Goal: Obtain resource: Download file/media

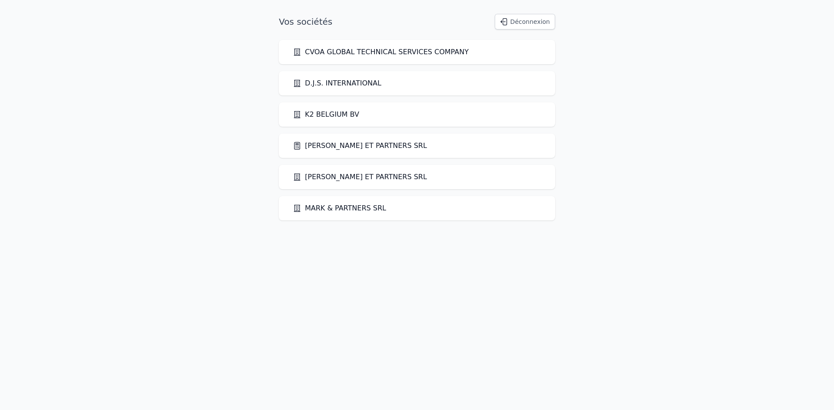
click at [317, 148] on link "[PERSON_NAME] ET PARTNERS SRL" at bounding box center [360, 146] width 134 height 10
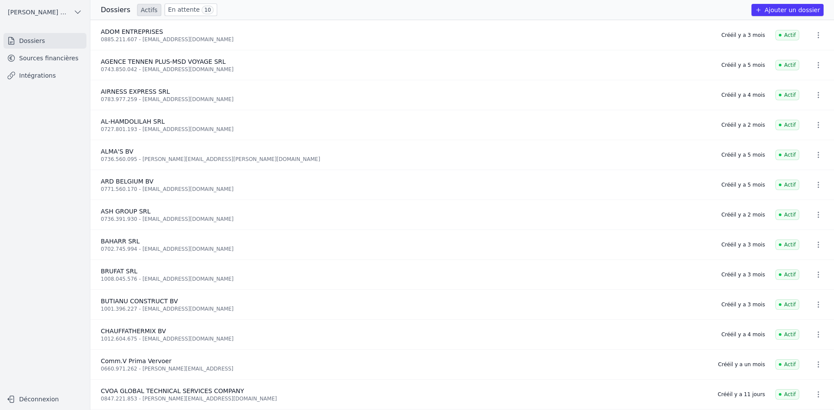
click at [50, 57] on link "Sources financières" at bounding box center [44, 58] width 83 height 16
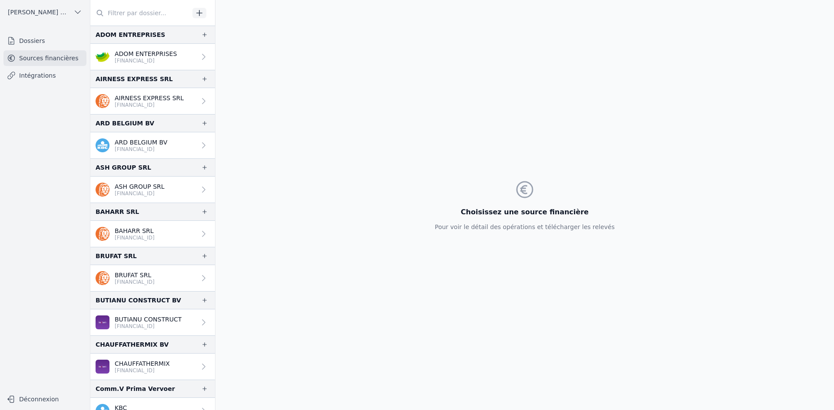
click at [134, 56] on p "ADOM ENTERPRISES" at bounding box center [146, 53] width 62 height 9
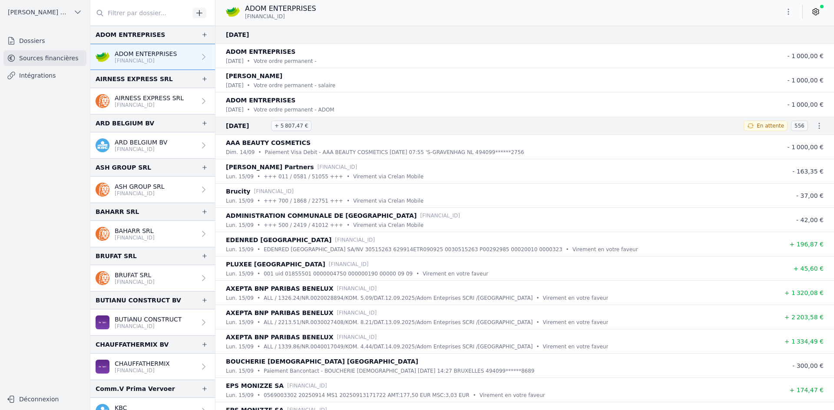
click at [786, 13] on icon "button" at bounding box center [788, 11] width 9 height 9
click at [768, 48] on button "Exporter" at bounding box center [767, 46] width 63 height 16
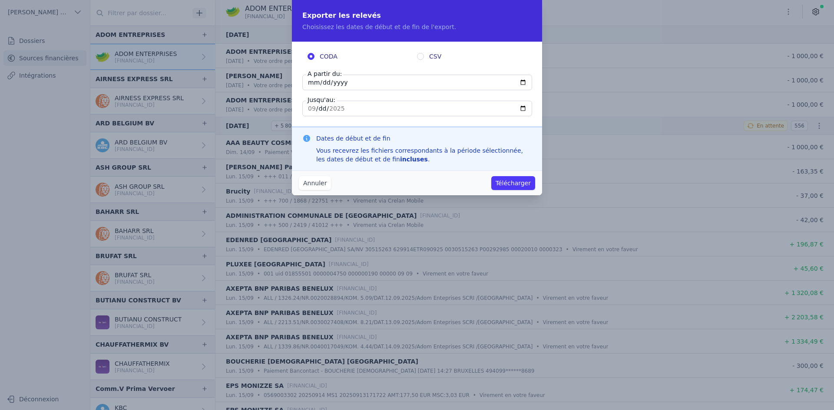
click at [313, 80] on input "[DATE]" at bounding box center [417, 83] width 230 height 16
type input "[DATE]"
click at [504, 178] on button "Télécharger" at bounding box center [513, 183] width 44 height 14
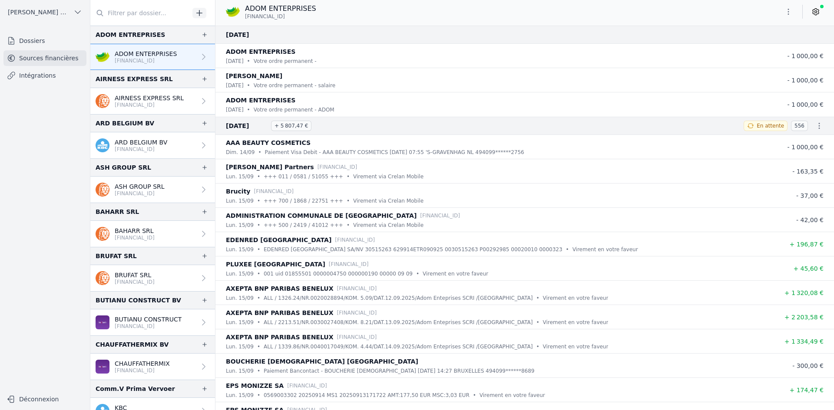
click at [160, 103] on p "[FINANCIAL_ID]" at bounding box center [149, 105] width 69 height 7
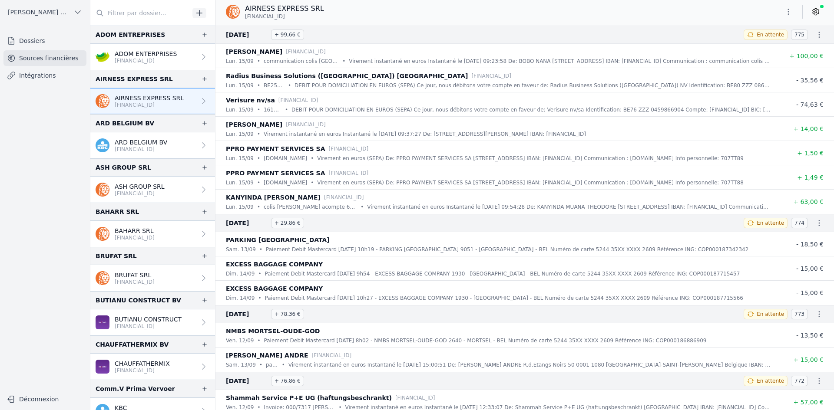
click at [785, 11] on icon "button" at bounding box center [788, 11] width 9 height 9
click at [763, 44] on button "Exporter" at bounding box center [767, 46] width 63 height 16
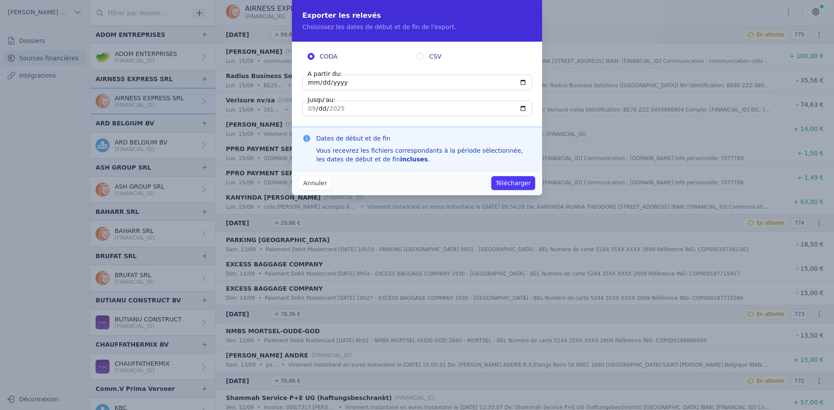
click at [312, 82] on input "[DATE]" at bounding box center [417, 83] width 230 height 16
type input "[DATE]"
click at [513, 177] on div "Annuler Télécharger" at bounding box center [417, 183] width 250 height 25
click at [513, 183] on button "Télécharger" at bounding box center [513, 183] width 44 height 14
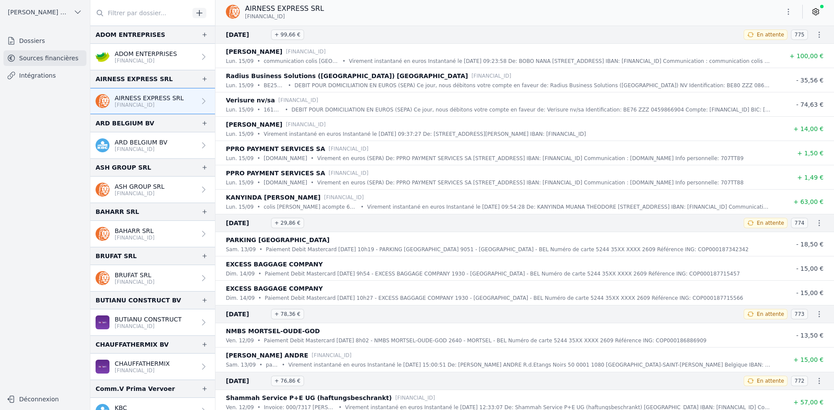
click at [152, 145] on p "ARD BELGIUM BV" at bounding box center [141, 142] width 53 height 9
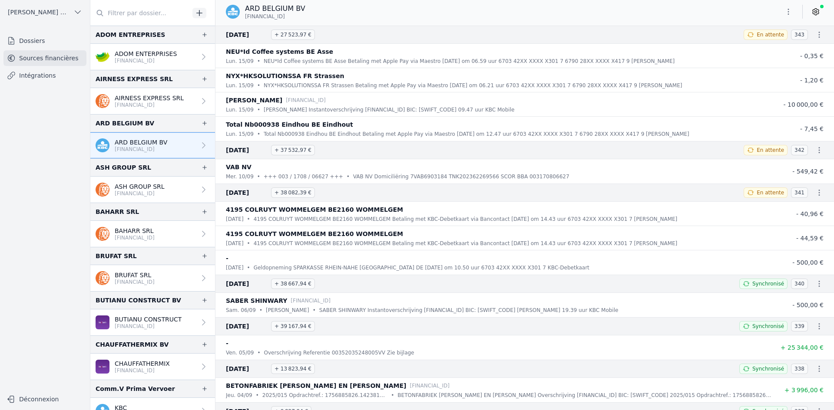
click at [789, 12] on icon "button" at bounding box center [788, 11] width 9 height 9
click at [772, 44] on button "Exporter" at bounding box center [767, 46] width 63 height 16
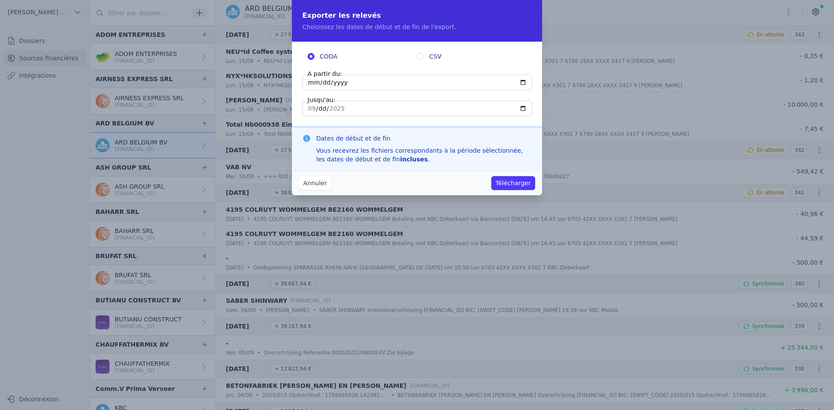
click at [313, 85] on input "[DATE]" at bounding box center [417, 83] width 230 height 16
type input "[DATE]"
click at [508, 184] on button "Télécharger" at bounding box center [513, 183] width 44 height 14
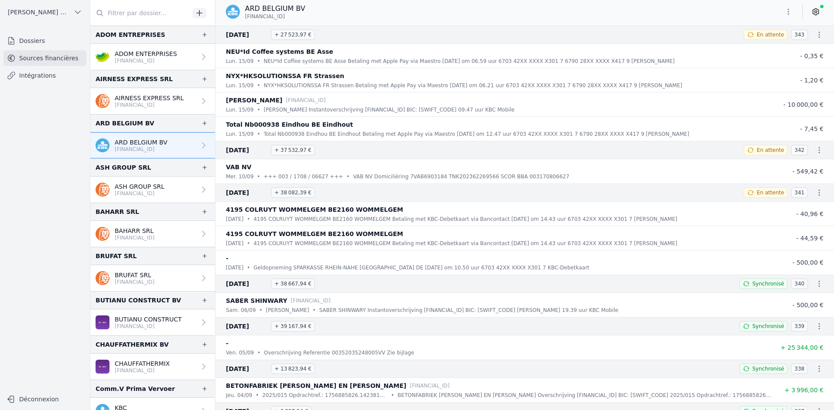
click at [161, 193] on p "[FINANCIAL_ID]" at bounding box center [140, 193] width 50 height 7
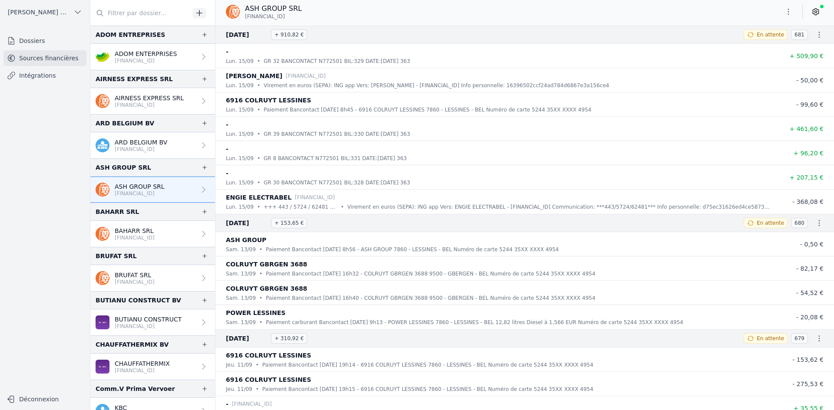
click at [791, 9] on icon "button" at bounding box center [788, 11] width 9 height 9
click at [768, 42] on button "Exporter" at bounding box center [767, 46] width 63 height 16
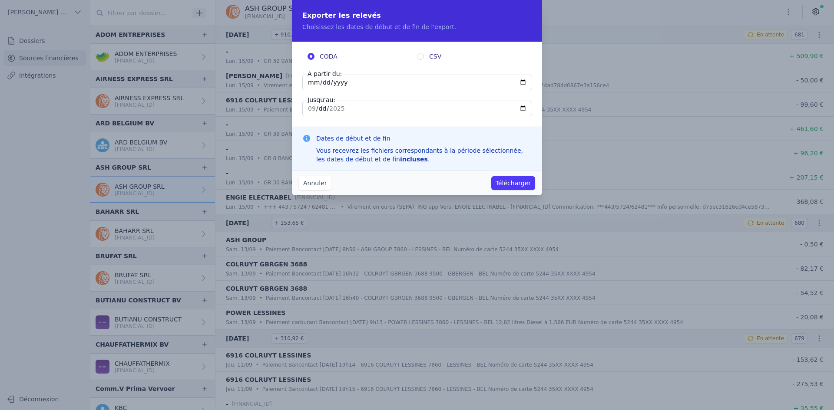
click at [311, 83] on input "[DATE]" at bounding box center [417, 83] width 230 height 16
type input "[DATE]"
click at [500, 181] on button "Télécharger" at bounding box center [513, 183] width 44 height 14
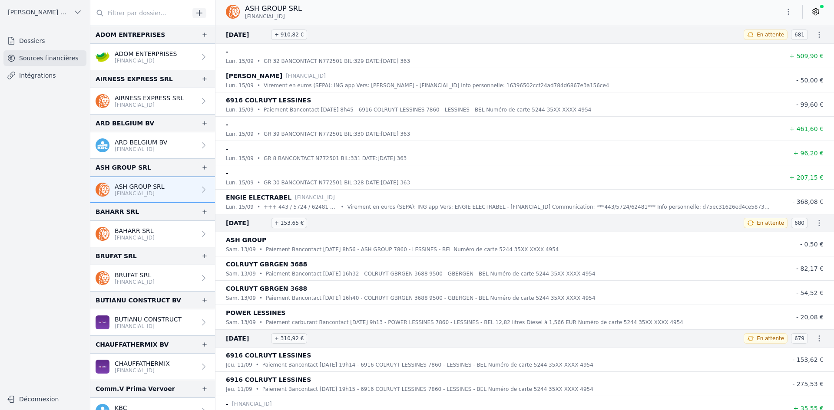
click at [143, 239] on p "[FINANCIAL_ID]" at bounding box center [135, 237] width 40 height 7
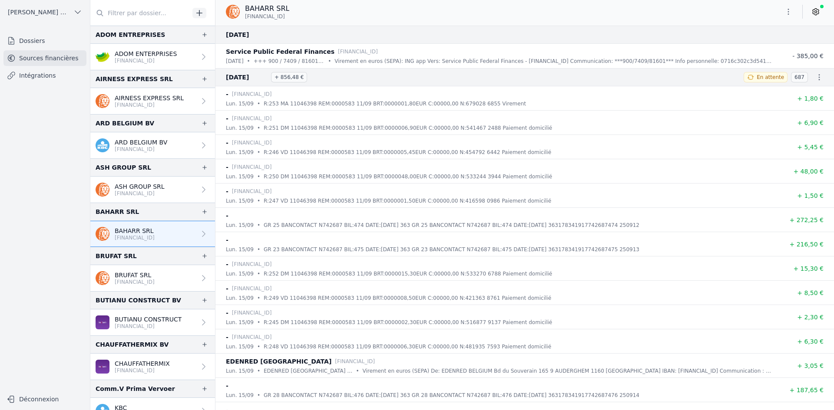
click at [793, 12] on button "button" at bounding box center [787, 12] width 17 height 14
click at [772, 46] on button "Exporter" at bounding box center [767, 46] width 63 height 16
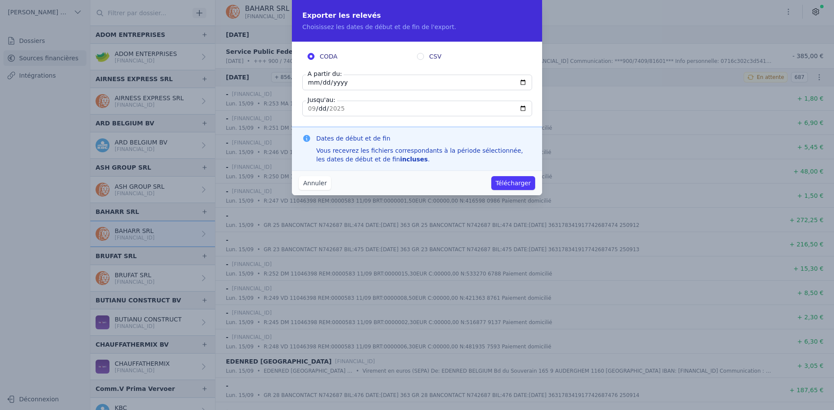
click at [312, 82] on input "[DATE]" at bounding box center [417, 83] width 230 height 16
type input "[DATE]"
click at [507, 178] on button "Télécharger" at bounding box center [513, 183] width 44 height 14
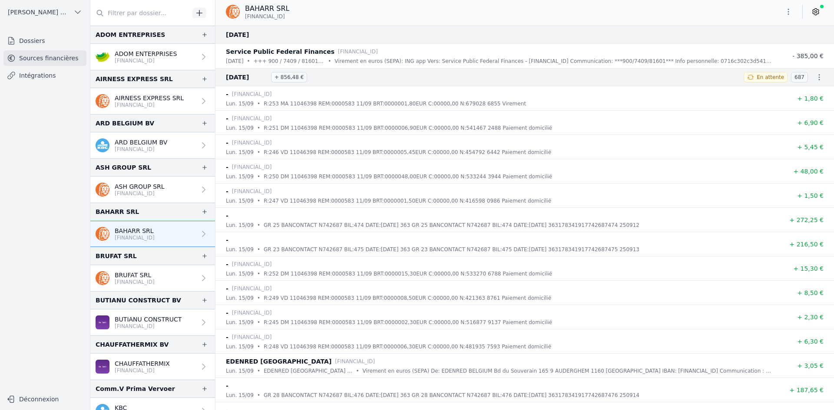
click at [135, 280] on p "[FINANCIAL_ID]" at bounding box center [135, 282] width 40 height 7
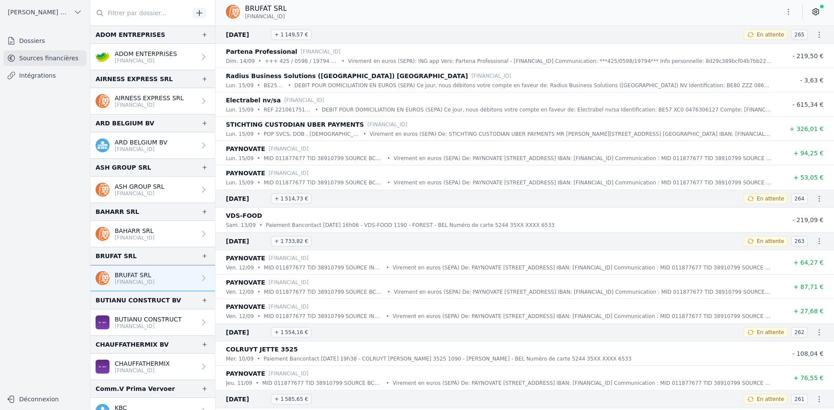
click at [792, 14] on icon "button" at bounding box center [788, 11] width 9 height 9
click at [777, 49] on button "Exporter" at bounding box center [767, 46] width 63 height 16
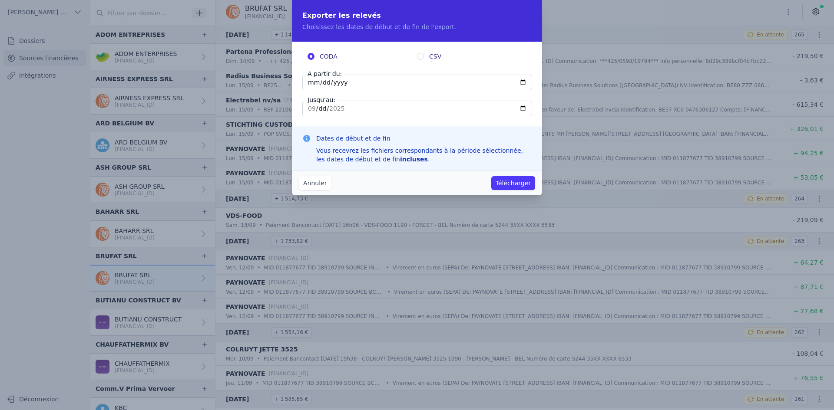
click at [313, 82] on input "[DATE]" at bounding box center [417, 83] width 230 height 16
type input "[DATE]"
click at [509, 181] on button "Télécharger" at bounding box center [513, 183] width 44 height 14
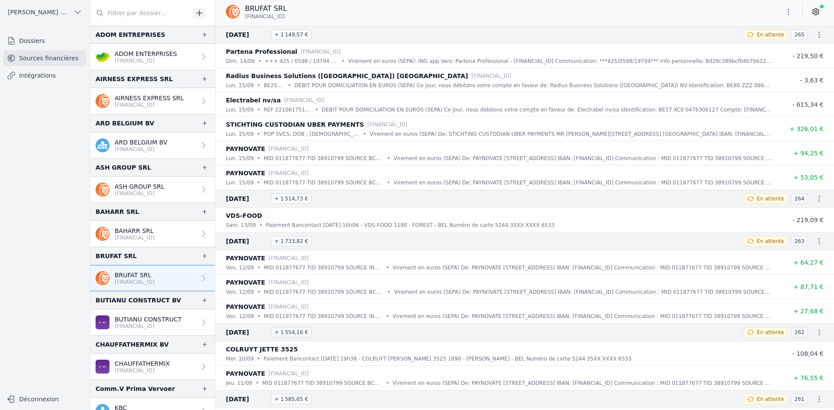
click at [781, 8] on button "button" at bounding box center [787, 12] width 17 height 14
click at [758, 46] on button "Exporter" at bounding box center [767, 46] width 63 height 16
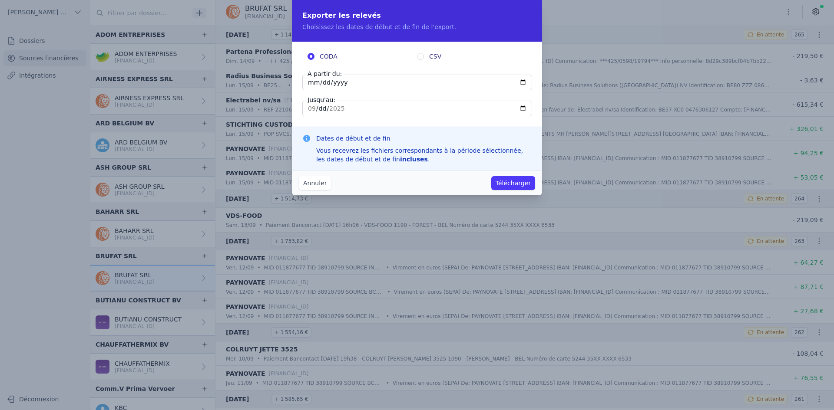
drag, startPoint x: 315, startPoint y: 85, endPoint x: 312, endPoint y: 74, distance: 10.7
click at [313, 85] on input "[DATE]" at bounding box center [417, 83] width 230 height 16
type input "[DATE]"
click at [513, 186] on button "Télécharger" at bounding box center [513, 183] width 44 height 14
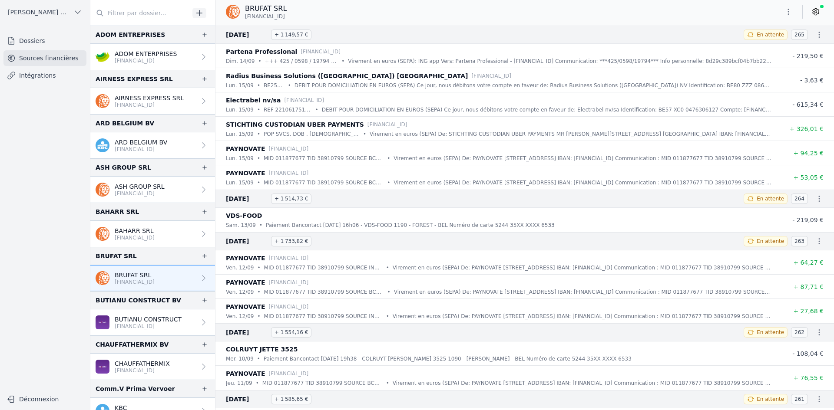
click at [786, 17] on button "button" at bounding box center [787, 12] width 17 height 14
click at [771, 46] on button "Exporter" at bounding box center [767, 46] width 63 height 16
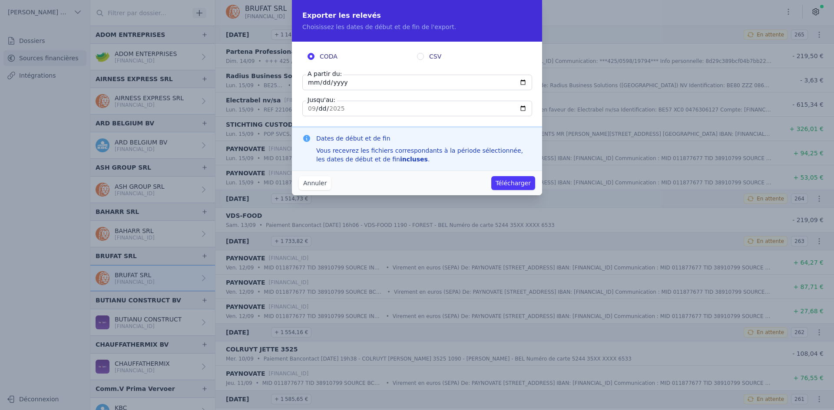
click at [311, 82] on input "[DATE]" at bounding box center [417, 83] width 230 height 16
type input "[DATE]"
click at [504, 178] on button "Télécharger" at bounding box center [513, 183] width 44 height 14
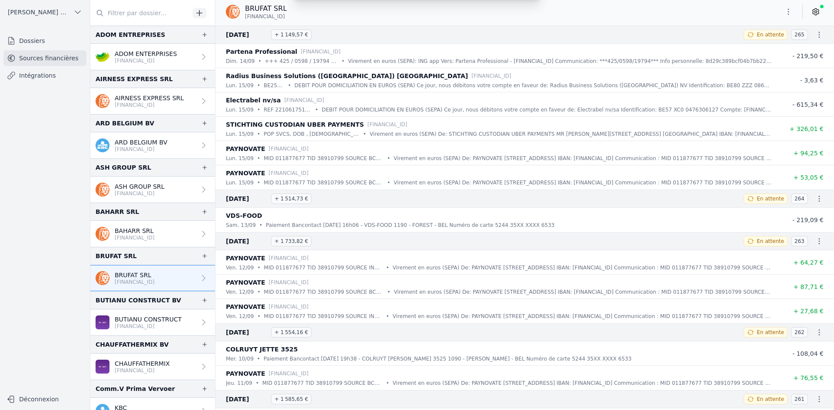
click at [504, 180] on div "Exporter les relevés Choisissez les dates de début et de fin de l'export. CODA …" at bounding box center [417, 205] width 834 height 410
click at [150, 318] on p "BUTIANU CONSTRUCT" at bounding box center [148, 319] width 67 height 9
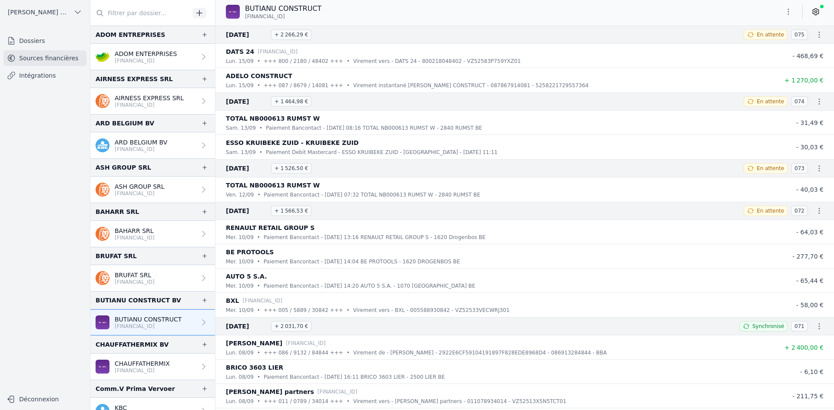
click at [787, 6] on button "button" at bounding box center [787, 12] width 17 height 14
click at [768, 46] on button "Exporter" at bounding box center [767, 46] width 63 height 16
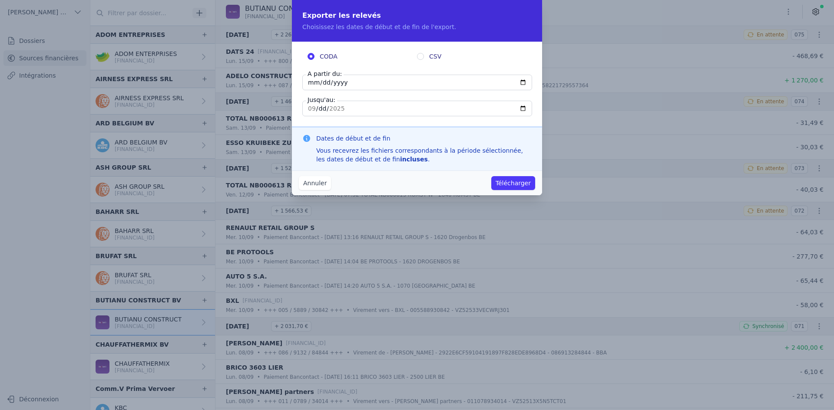
click at [312, 82] on input "[DATE]" at bounding box center [417, 83] width 230 height 16
type input "[DATE]"
drag, startPoint x: 511, startPoint y: 185, endPoint x: 507, endPoint y: 181, distance: 5.2
click at [511, 184] on button "Télécharger" at bounding box center [513, 183] width 44 height 14
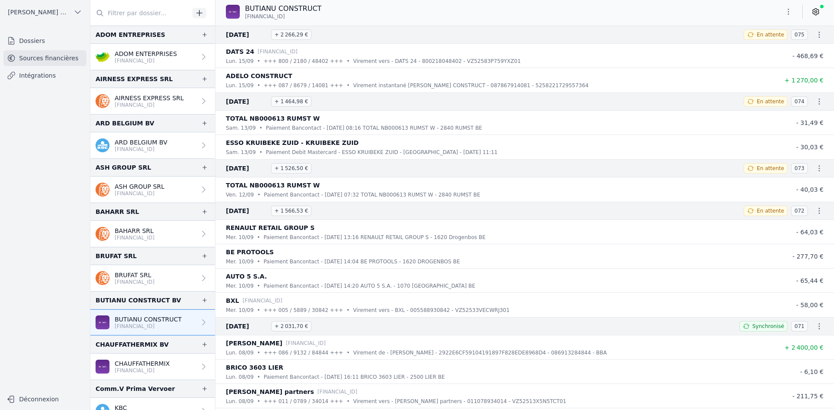
click at [132, 361] on p "CHAUFFATHERMIX" at bounding box center [142, 363] width 55 height 9
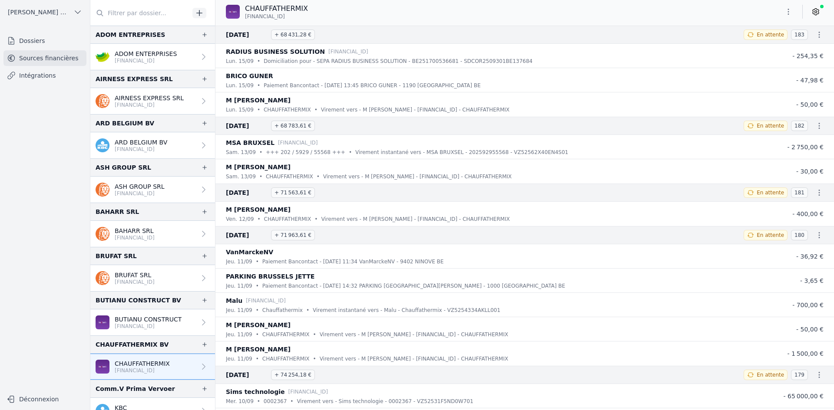
click at [784, 11] on icon "button" at bounding box center [788, 11] width 9 height 9
click at [764, 46] on button "Exporter" at bounding box center [767, 46] width 63 height 16
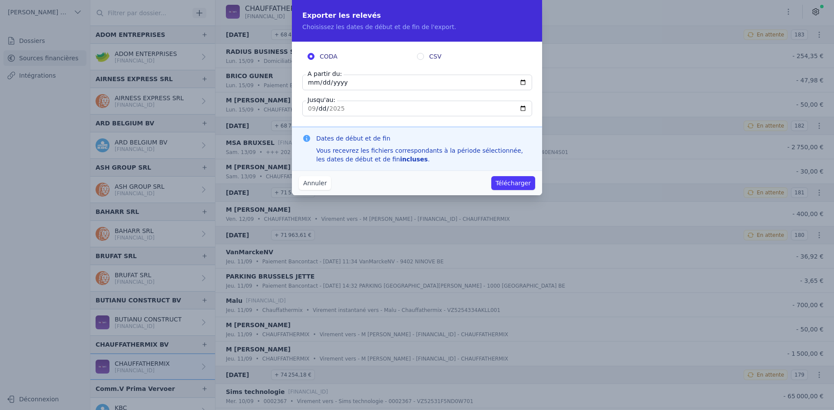
click at [312, 81] on input "[DATE]" at bounding box center [417, 83] width 230 height 16
type input "[DATE]"
click at [518, 184] on button "Télécharger" at bounding box center [513, 183] width 44 height 14
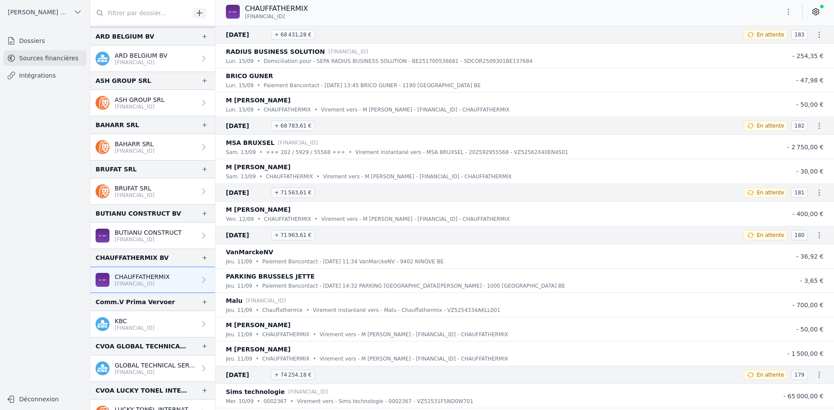
scroll to position [130, 0]
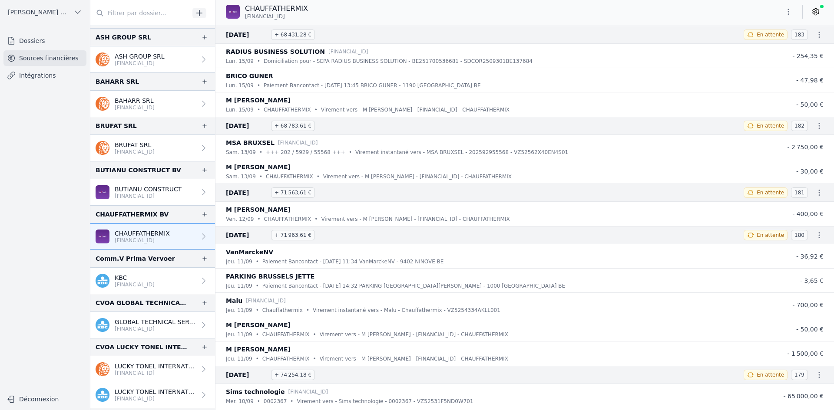
click at [140, 330] on p "[FINANCIAL_ID]" at bounding box center [155, 329] width 81 height 7
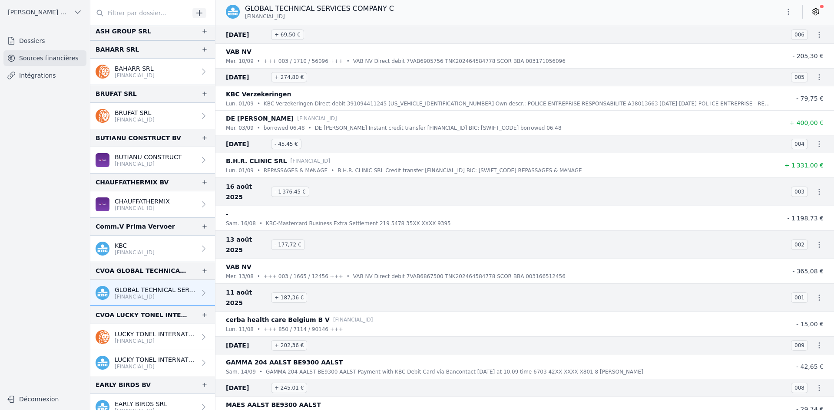
scroll to position [217, 0]
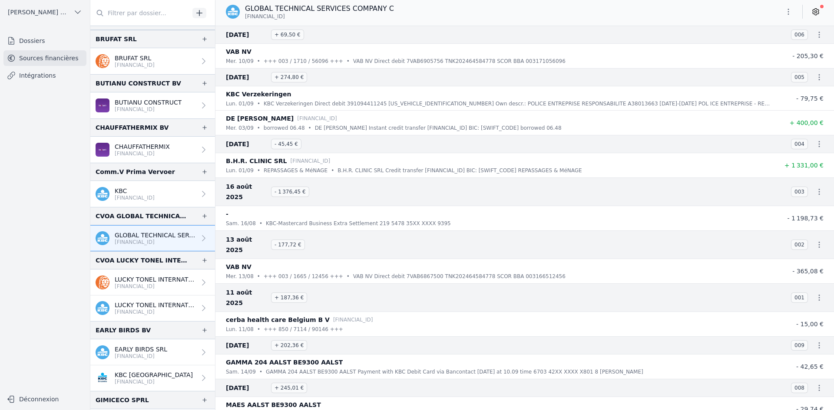
click at [127, 280] on p "LUCKY TONEL INTERNATIONAL SCRIS" at bounding box center [155, 279] width 81 height 9
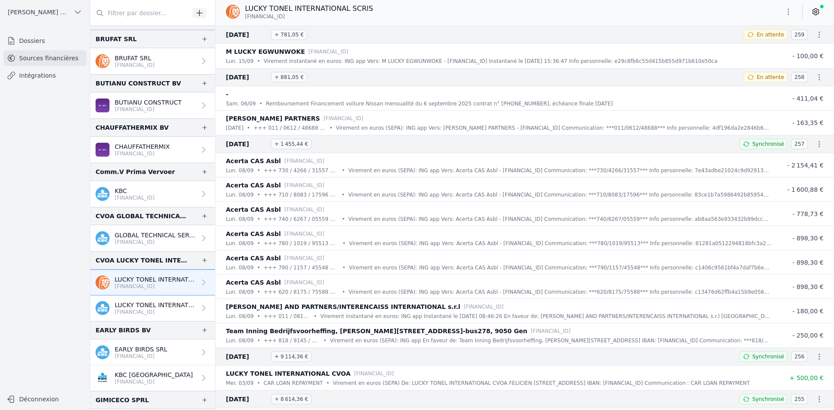
click at [790, 14] on icon "button" at bounding box center [788, 11] width 9 height 9
click at [755, 45] on button "Exporter" at bounding box center [767, 46] width 63 height 16
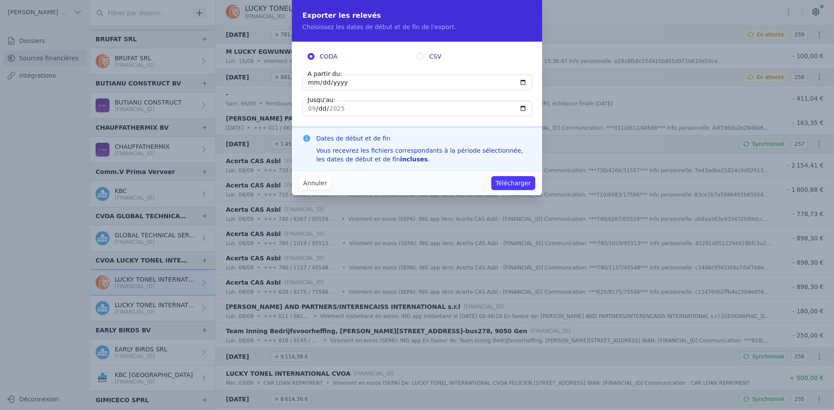
click at [309, 81] on input "[DATE]" at bounding box center [417, 83] width 230 height 16
type input "[DATE]"
click at [521, 180] on button "Télécharger" at bounding box center [513, 183] width 44 height 14
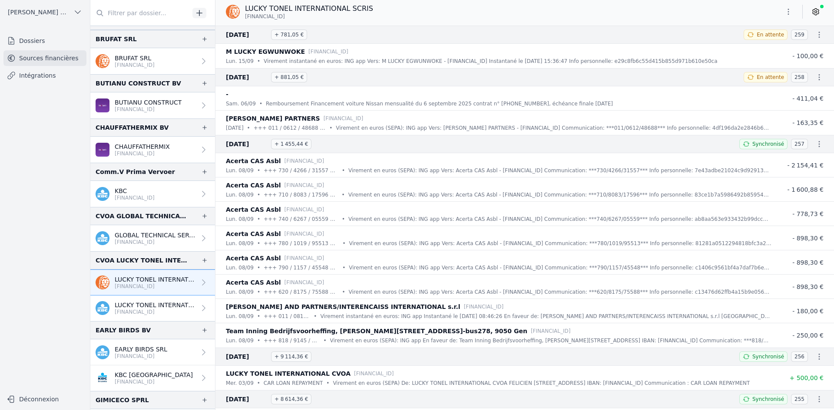
click at [141, 312] on p "[FINANCIAL_ID]" at bounding box center [155, 312] width 81 height 7
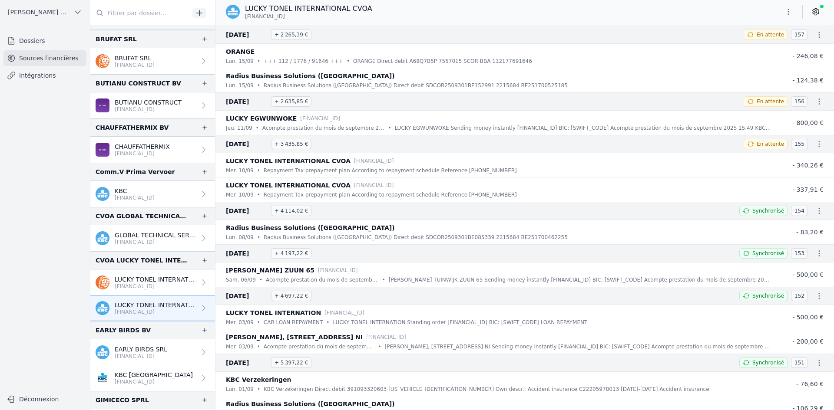
click at [785, 15] on button "button" at bounding box center [787, 12] width 17 height 14
click at [780, 49] on button "Exporter" at bounding box center [767, 46] width 63 height 16
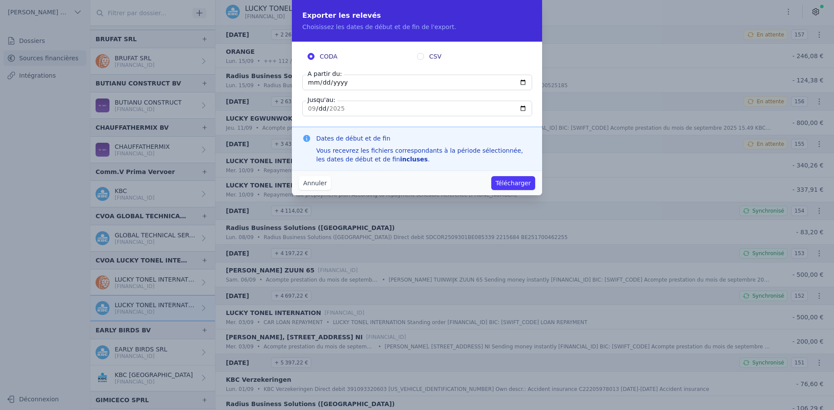
click at [310, 82] on input "[DATE]" at bounding box center [417, 83] width 230 height 16
type input "[DATE]"
click at [515, 178] on button "Télécharger" at bounding box center [513, 183] width 44 height 14
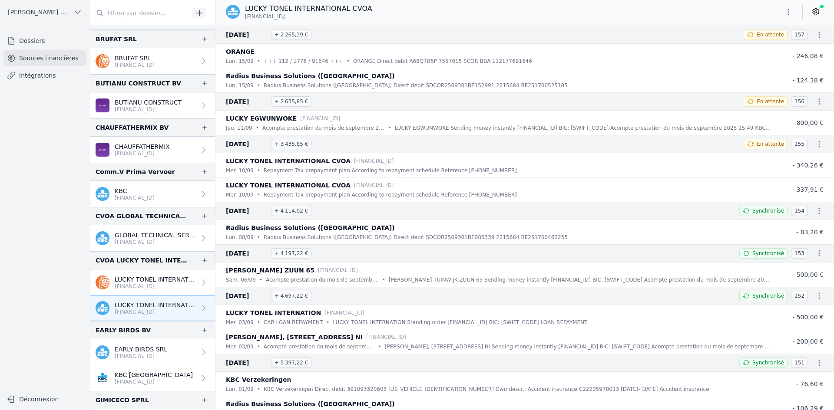
click at [135, 344] on link "EARLY BIRDS SRL BE26 7310 6034 9129" at bounding box center [152, 353] width 125 height 26
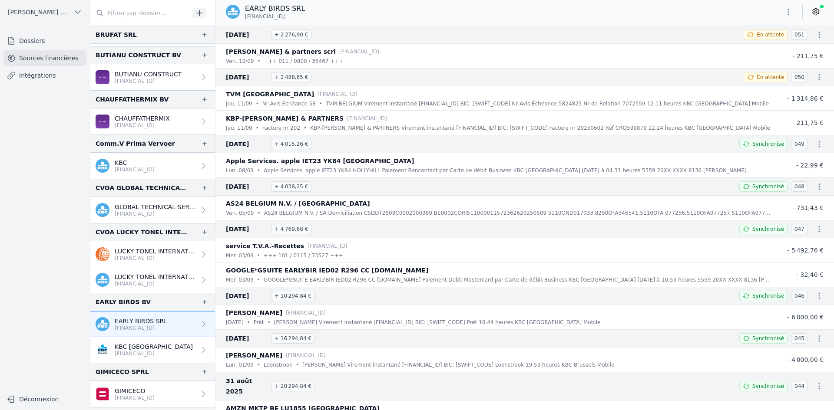
scroll to position [260, 0]
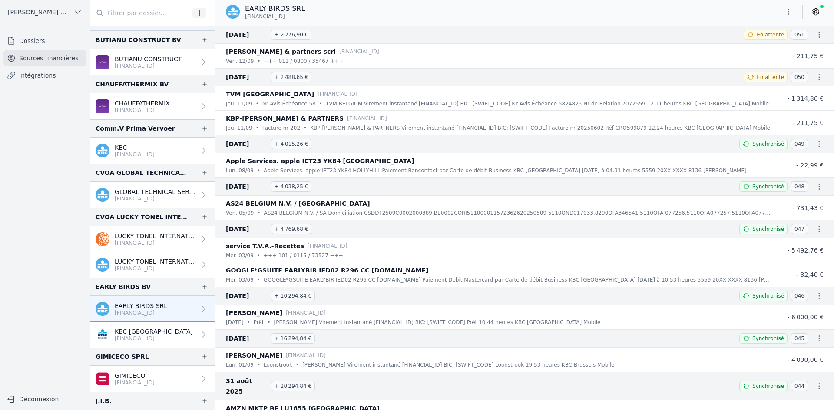
click at [792, 13] on button "button" at bounding box center [787, 12] width 17 height 14
click at [767, 43] on button "Exporter" at bounding box center [767, 46] width 63 height 16
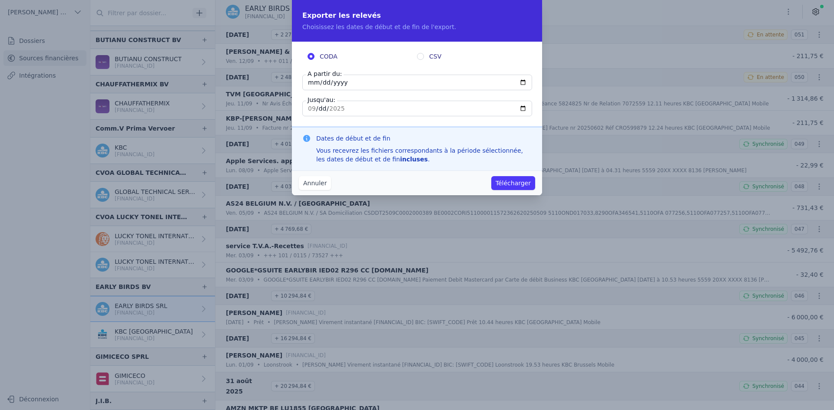
click at [315, 83] on input "2025-09-12" at bounding box center [417, 83] width 230 height 16
type input "[DATE]"
click at [501, 182] on button "Télécharger" at bounding box center [513, 183] width 44 height 14
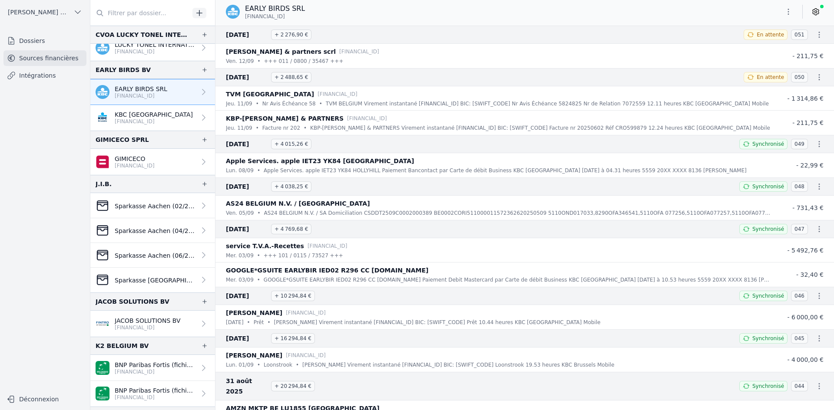
scroll to position [521, 0]
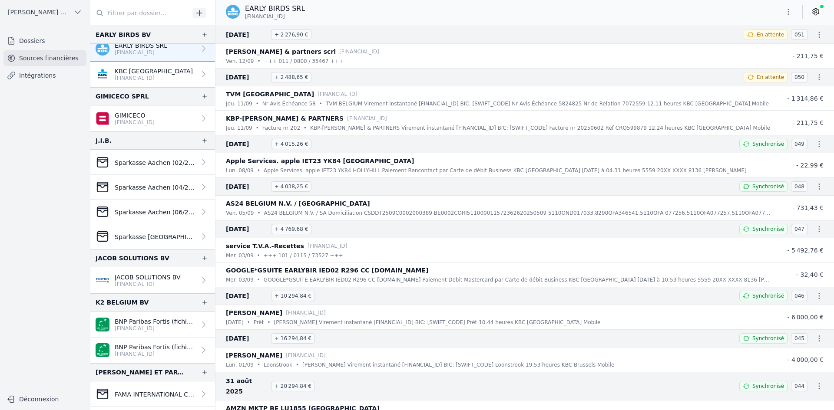
drag, startPoint x: 132, startPoint y: 284, endPoint x: 126, endPoint y: 278, distance: 8.3
click at [132, 284] on p "[FINANCIAL_ID]" at bounding box center [148, 284] width 66 height 7
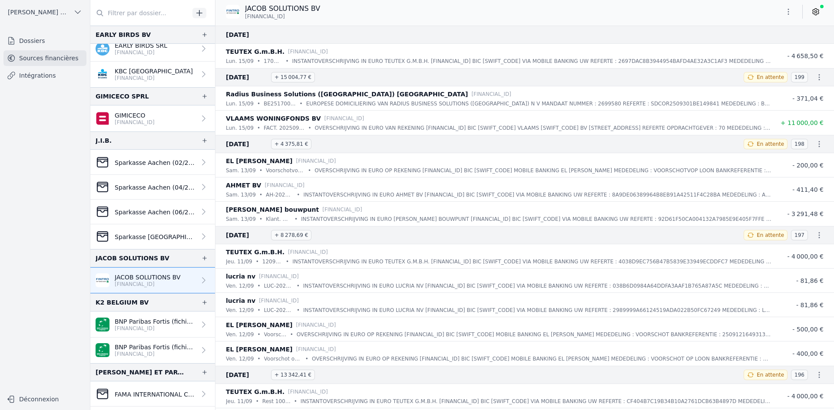
click at [785, 11] on icon "button" at bounding box center [788, 11] width 9 height 9
click at [760, 45] on button "Exporter" at bounding box center [767, 46] width 63 height 16
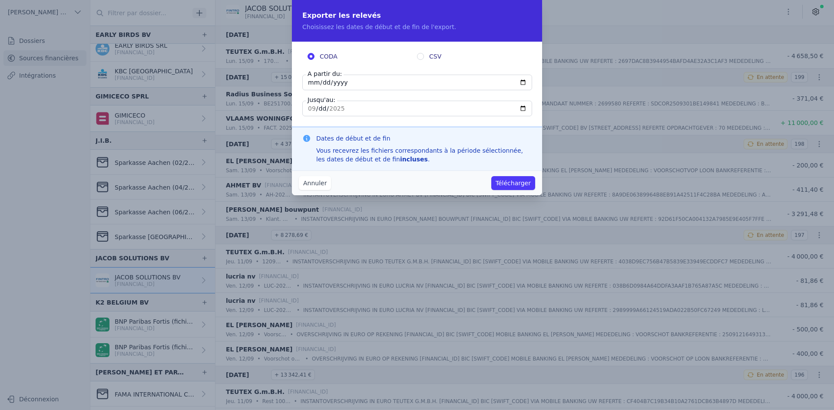
click at [310, 82] on input "[DATE]" at bounding box center [417, 83] width 230 height 16
type input "[DATE]"
click at [511, 184] on button "Télécharger" at bounding box center [513, 183] width 44 height 14
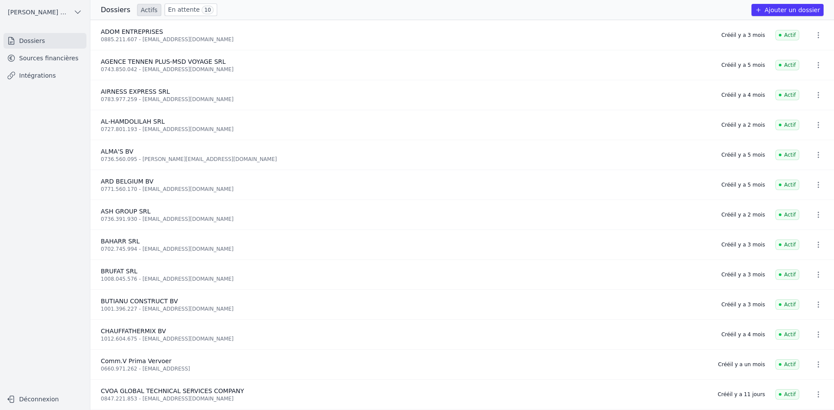
click at [31, 60] on link "Sources financières" at bounding box center [44, 58] width 83 height 16
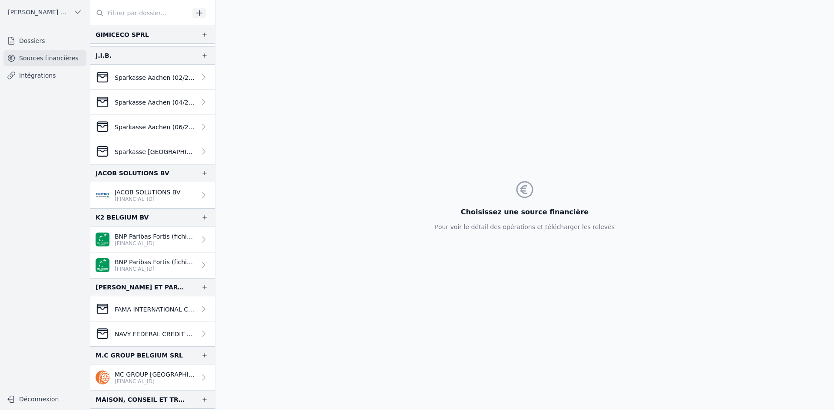
scroll to position [651, 0]
click at [146, 234] on p "BNP Paribas Fortis (fichiers importés)" at bounding box center [155, 235] width 81 height 9
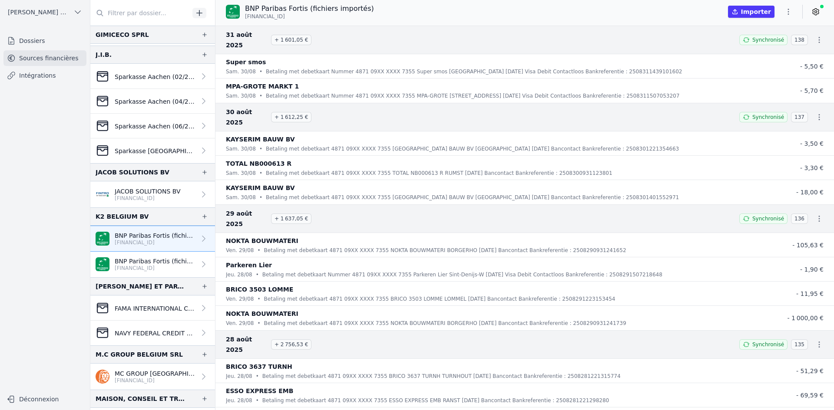
click at [129, 261] on p "BNP Paribas Fortis (fichiers importés)" at bounding box center [155, 261] width 81 height 9
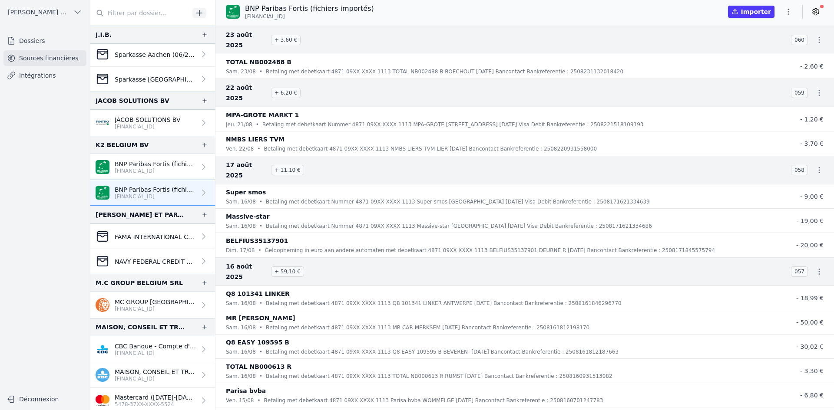
scroll to position [738, 0]
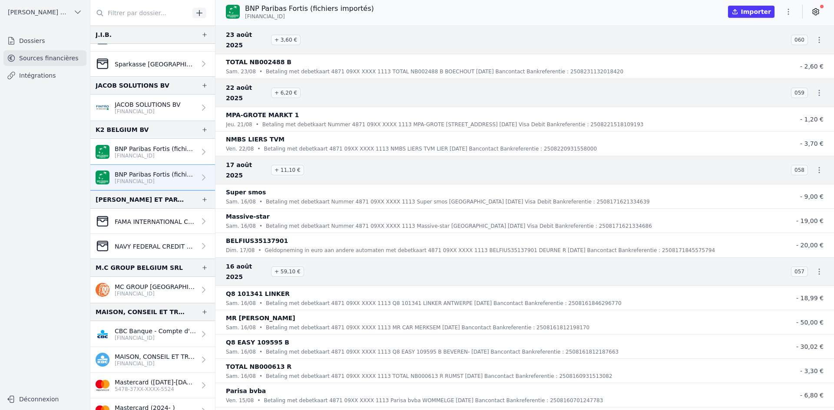
click at [141, 291] on p "[FINANCIAL_ID]" at bounding box center [155, 293] width 81 height 7
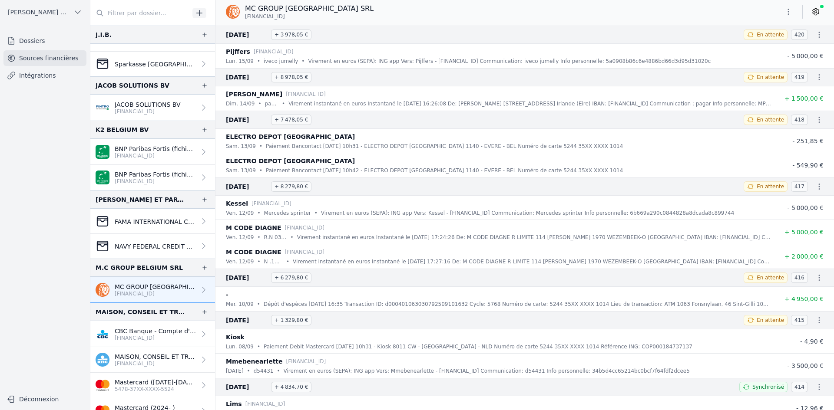
click at [783, 11] on button "button" at bounding box center [787, 12] width 17 height 14
click at [753, 51] on button "Exporter" at bounding box center [767, 46] width 63 height 16
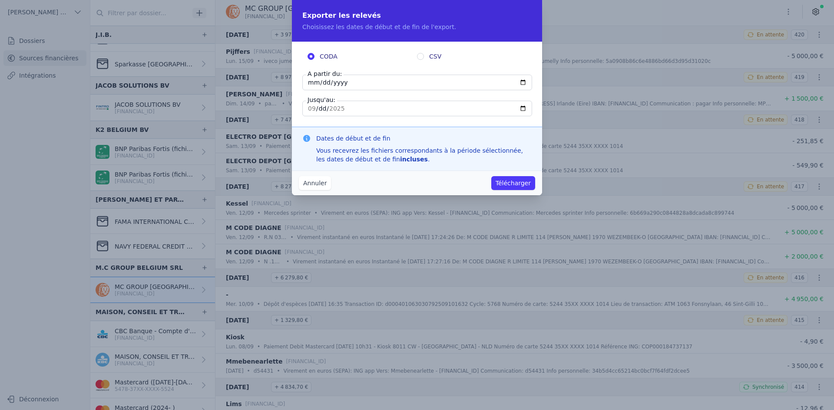
click at [311, 82] on input "[DATE]" at bounding box center [417, 83] width 230 height 16
type input "[DATE]"
click at [502, 180] on button "Télécharger" at bounding box center [513, 183] width 44 height 14
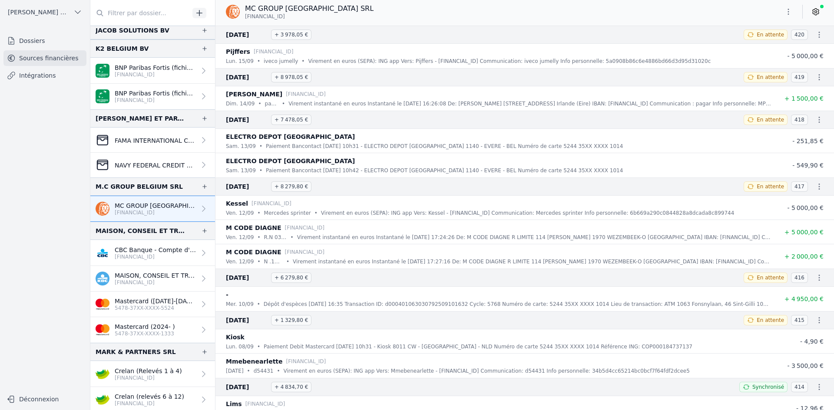
scroll to position [825, 0]
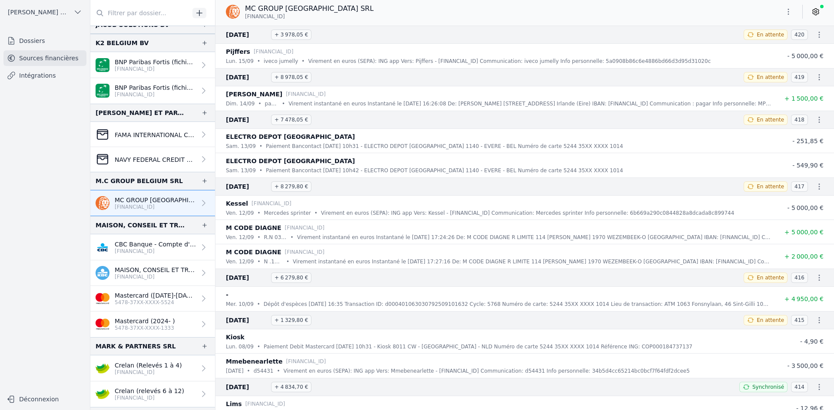
click at [148, 267] on p "MAISON, CONSEIL ET TRAVAUX SRL" at bounding box center [155, 270] width 81 height 9
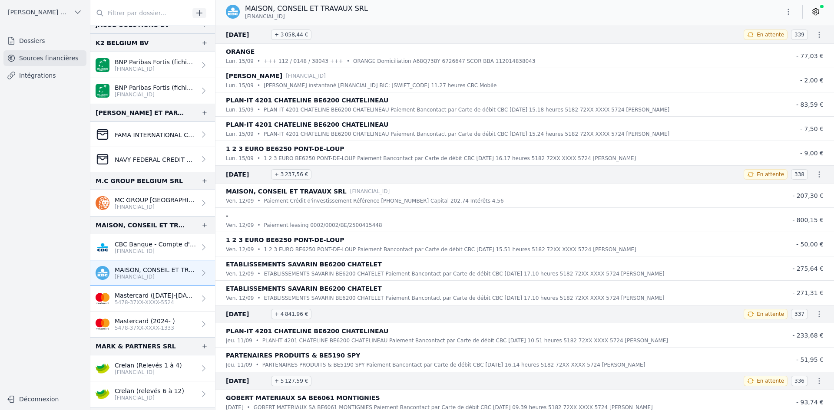
click at [789, 14] on icon "button" at bounding box center [788, 11] width 9 height 9
click at [766, 49] on button "Exporter" at bounding box center [767, 46] width 63 height 16
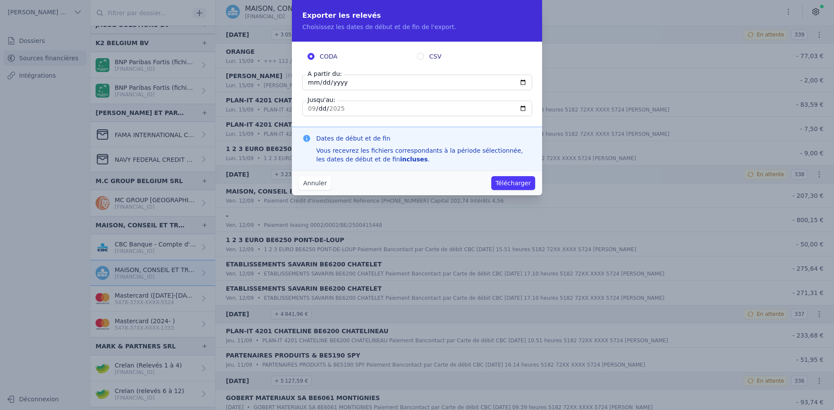
click at [309, 79] on input "[DATE]" at bounding box center [417, 83] width 230 height 16
type input "[DATE]"
click at [518, 184] on button "Télécharger" at bounding box center [513, 183] width 44 height 14
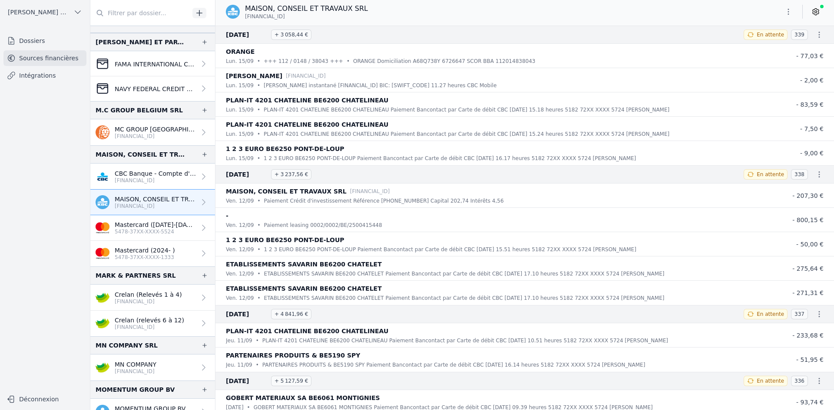
scroll to position [955, 0]
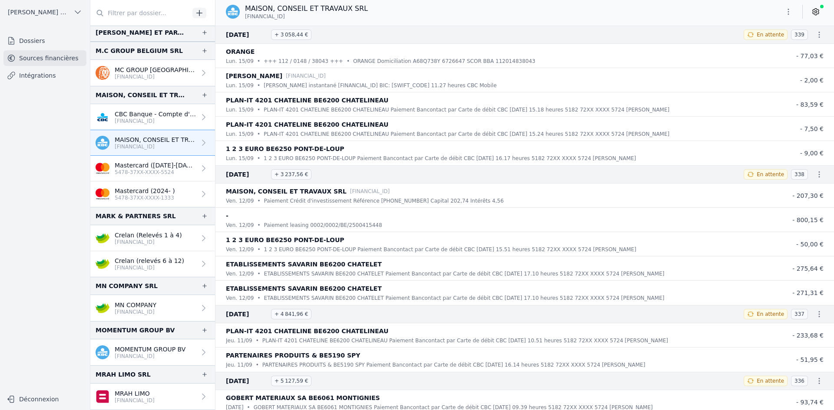
click at [142, 307] on p "MN COMPANY" at bounding box center [136, 305] width 42 height 9
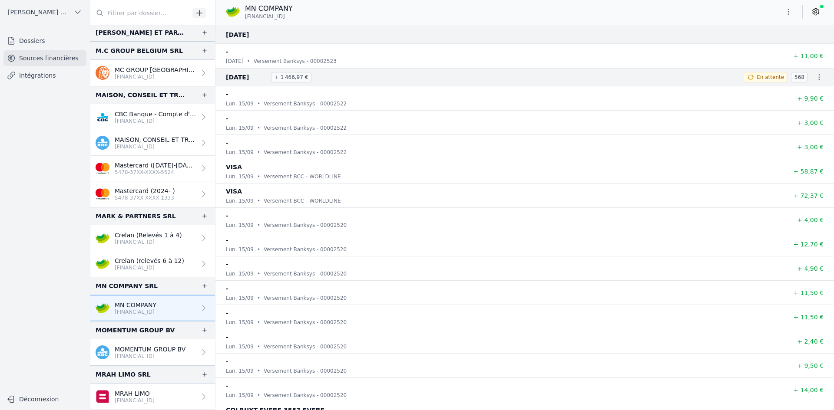
click at [786, 10] on icon "button" at bounding box center [788, 11] width 9 height 9
click at [758, 46] on button "Exporter" at bounding box center [767, 46] width 63 height 16
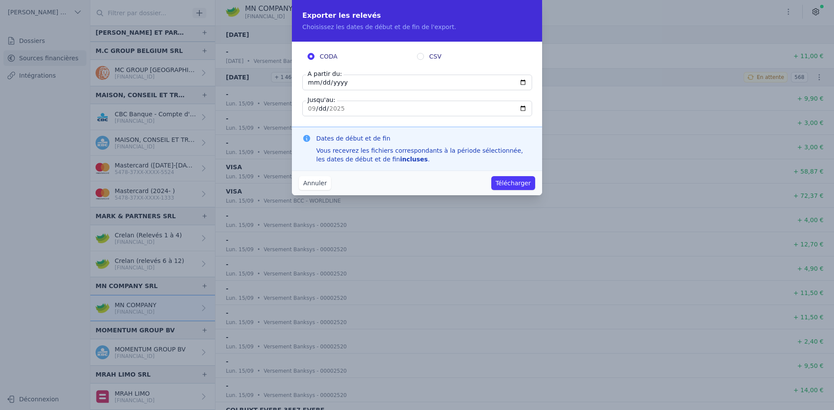
click at [314, 82] on input "[DATE]" at bounding box center [417, 83] width 230 height 16
type input "[DATE]"
click at [517, 184] on button "Télécharger" at bounding box center [513, 183] width 44 height 14
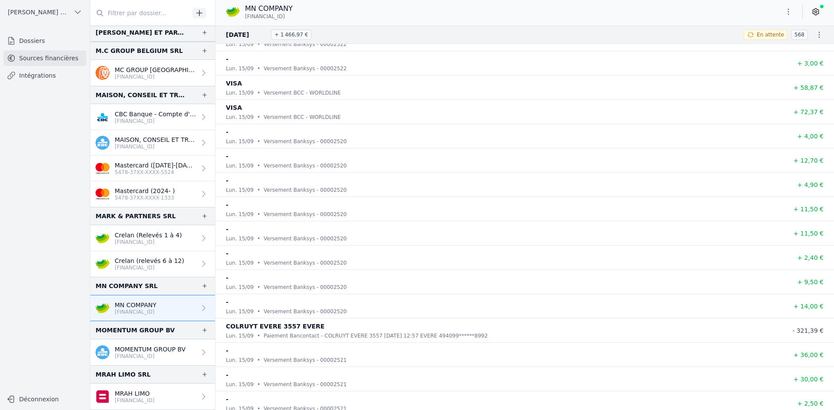
scroll to position [87, 0]
click at [140, 355] on p "[FINANCIAL_ID]" at bounding box center [150, 356] width 71 height 7
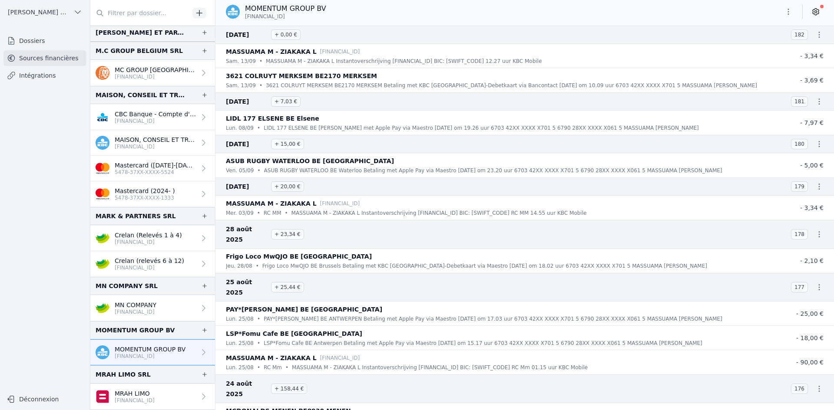
click at [791, 12] on icon "button" at bounding box center [788, 11] width 9 height 9
click at [773, 46] on button "Exporter" at bounding box center [767, 46] width 63 height 16
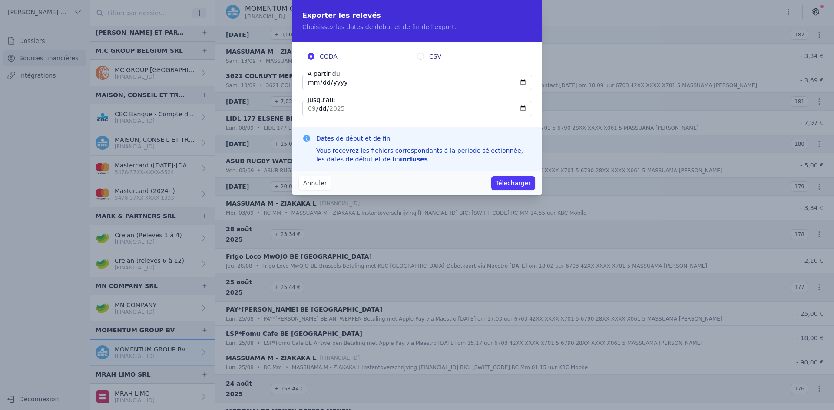
click at [310, 79] on input "[DATE]" at bounding box center [417, 83] width 230 height 16
type input "[DATE]"
click at [505, 186] on button "Télécharger" at bounding box center [513, 183] width 44 height 14
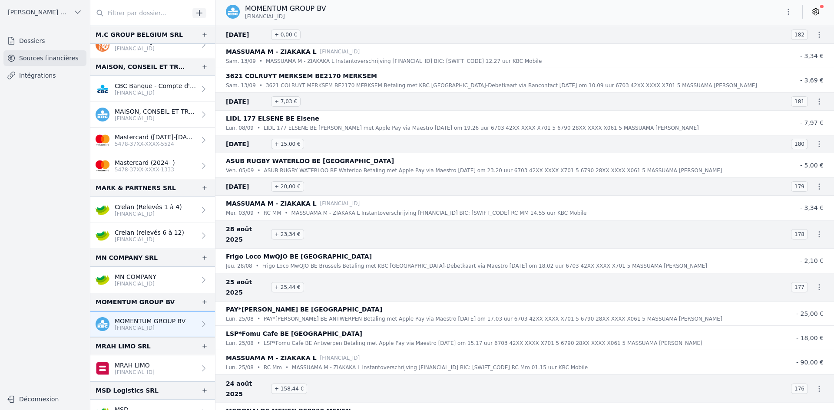
scroll to position [999, 0]
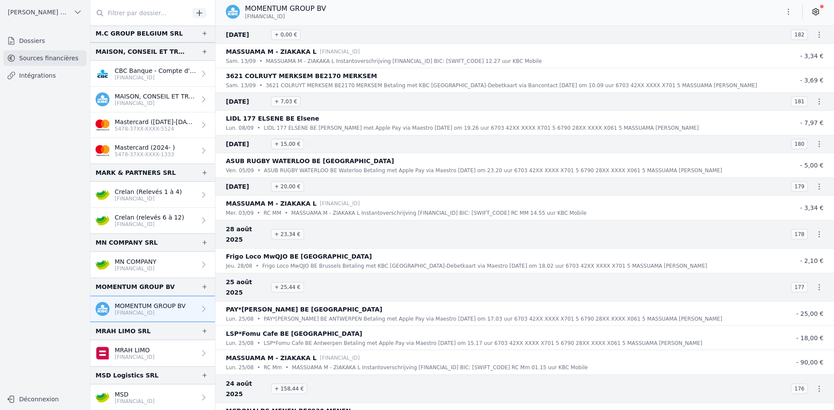
click at [129, 357] on p "[FINANCIAL_ID]" at bounding box center [135, 357] width 40 height 7
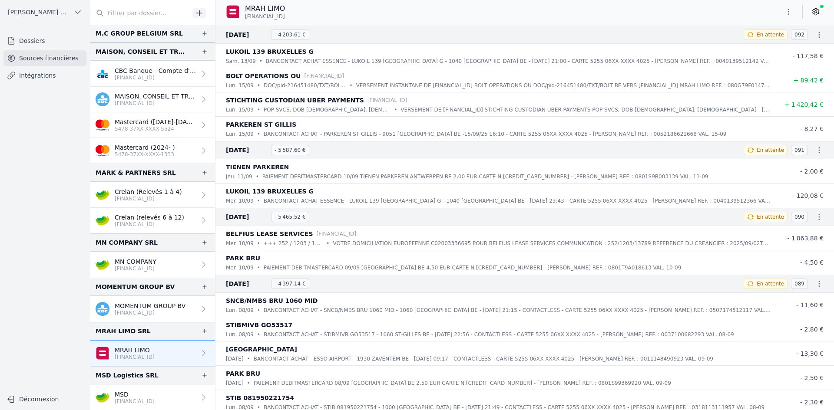
click at [785, 15] on icon "button" at bounding box center [788, 11] width 9 height 9
click at [759, 46] on button "Exporter" at bounding box center [767, 46] width 63 height 16
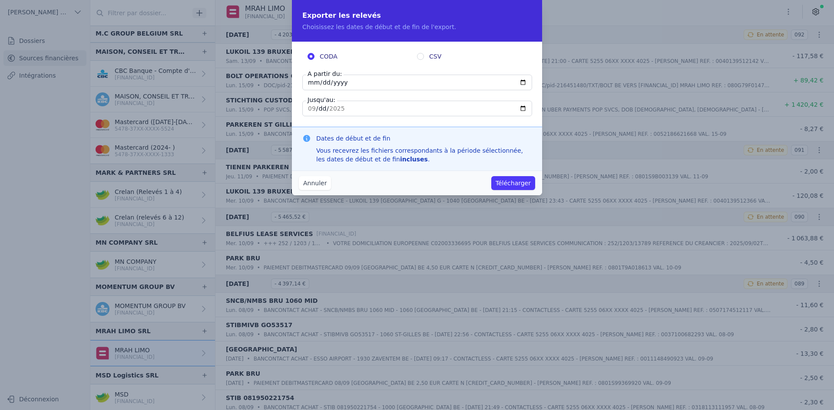
drag, startPoint x: 306, startPoint y: 81, endPoint x: 305, endPoint y: 97, distance: 16.1
click at [310, 82] on input "[DATE]" at bounding box center [417, 83] width 230 height 16
type input "[DATE]"
click at [519, 180] on button "Télécharger" at bounding box center [513, 183] width 44 height 14
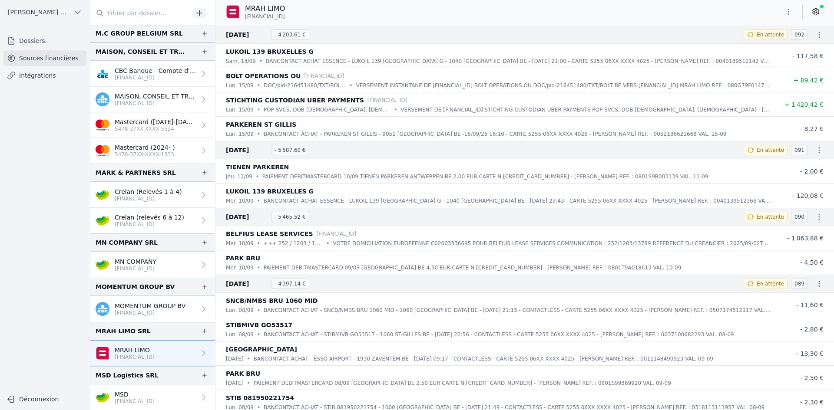
scroll to position [1085, 0]
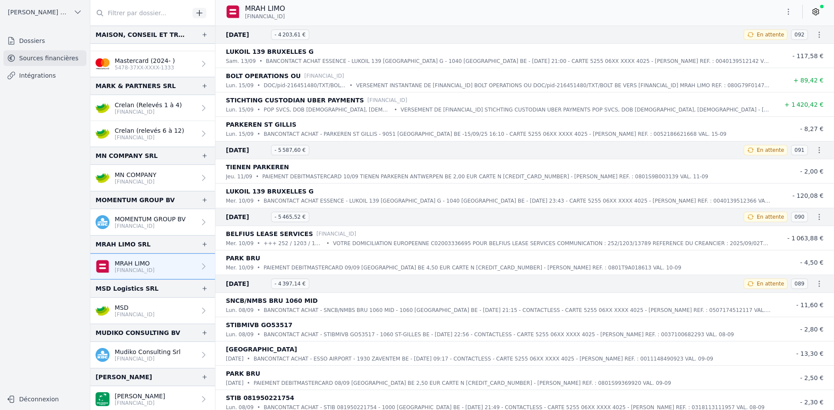
click at [142, 312] on p "[FINANCIAL_ID]" at bounding box center [135, 314] width 40 height 7
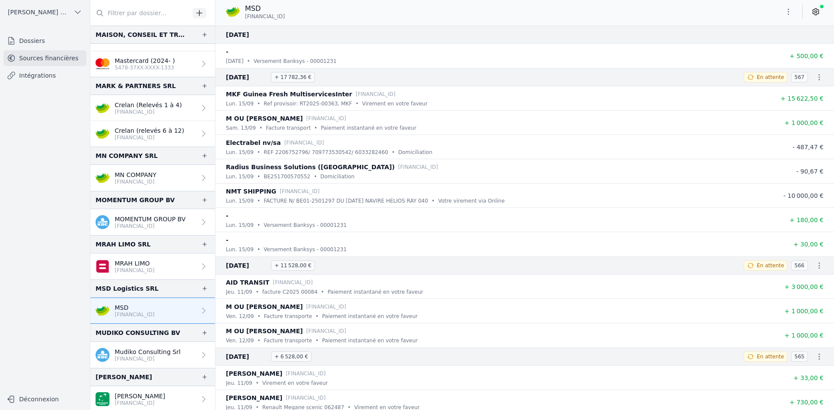
click at [787, 16] on button "button" at bounding box center [787, 12] width 17 height 14
click at [769, 45] on button "Exporter" at bounding box center [767, 46] width 63 height 16
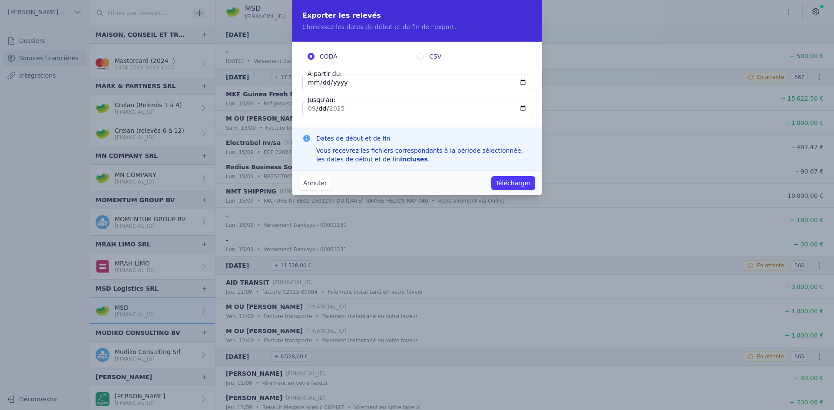
click at [316, 83] on input "[DATE]" at bounding box center [417, 83] width 230 height 16
type input "[DATE]"
click at [491, 176] on button "Télécharger" at bounding box center [513, 183] width 44 height 14
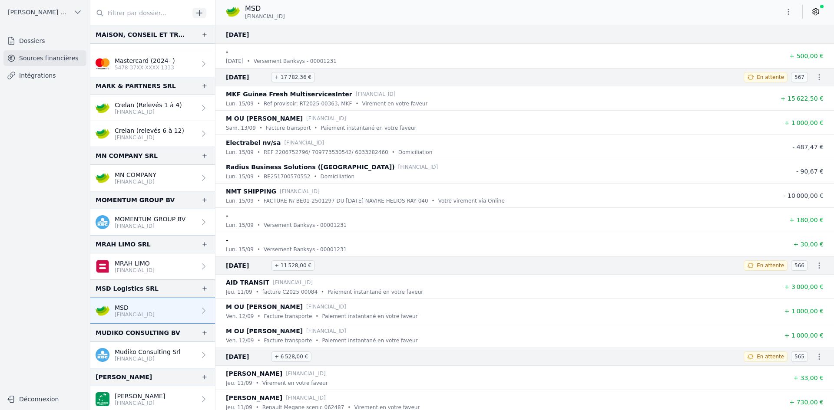
scroll to position [1129, 0]
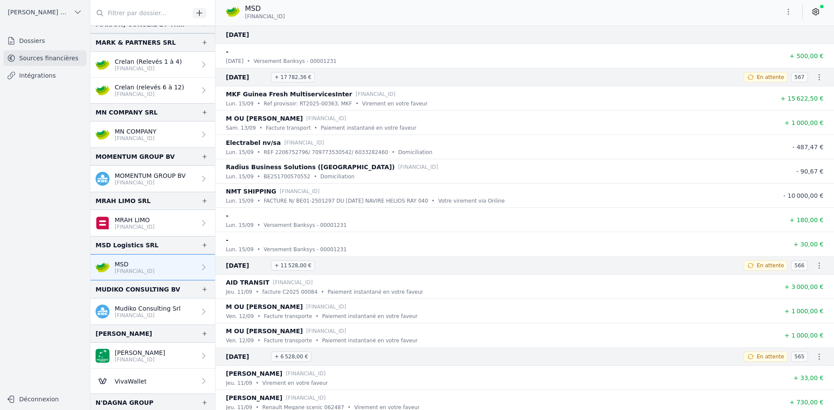
click at [142, 316] on p "[FINANCIAL_ID]" at bounding box center [148, 315] width 66 height 7
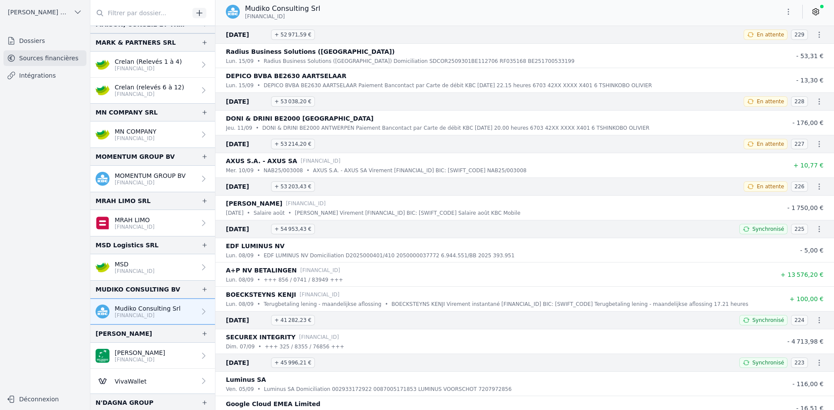
click at [785, 7] on button "button" at bounding box center [787, 12] width 17 height 14
click at [770, 47] on button "Exporter" at bounding box center [767, 46] width 63 height 16
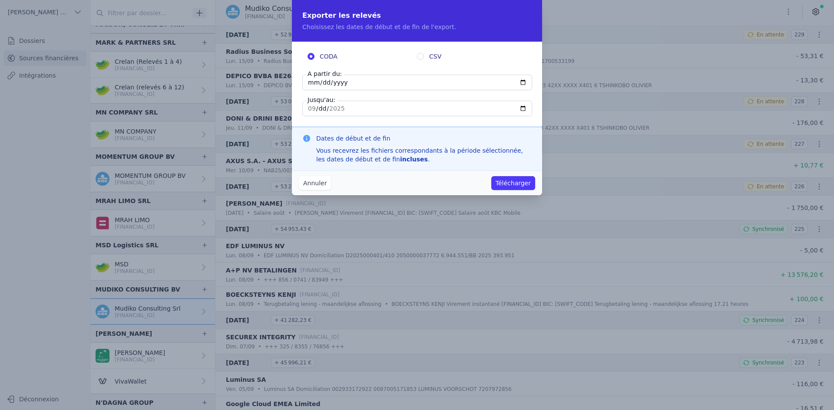
click at [309, 86] on input "[DATE]" at bounding box center [417, 83] width 230 height 16
type input "[DATE]"
click at [515, 185] on button "Télécharger" at bounding box center [513, 183] width 44 height 14
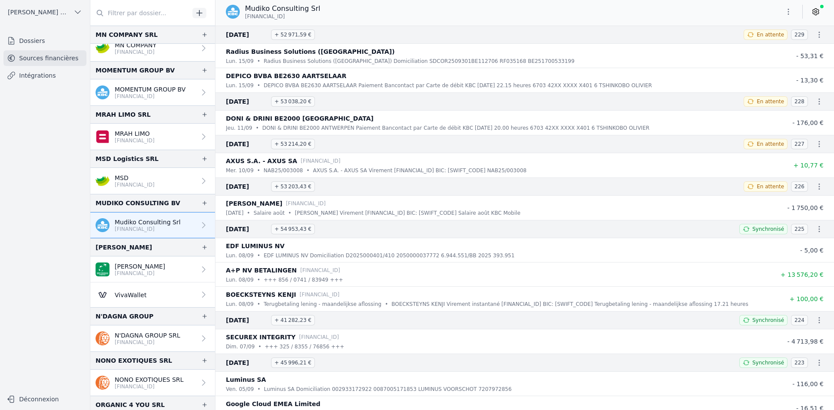
scroll to position [1216, 0]
click at [138, 267] on p "[PERSON_NAME]" at bounding box center [140, 266] width 50 height 9
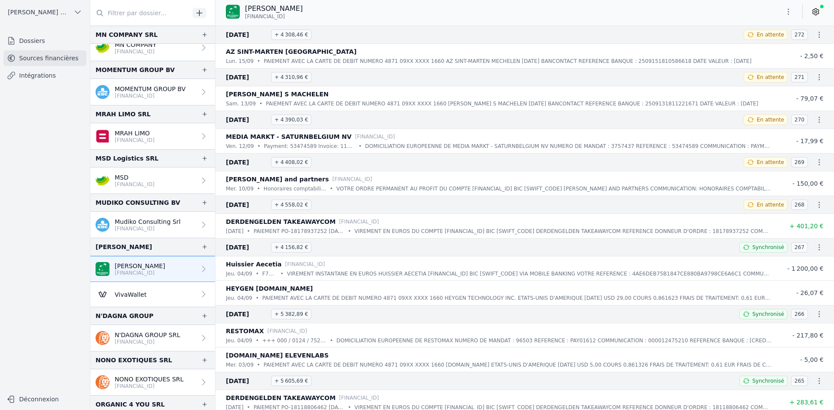
click at [786, 11] on icon "button" at bounding box center [788, 11] width 9 height 9
click at [758, 46] on button "Exporter" at bounding box center [767, 46] width 63 height 16
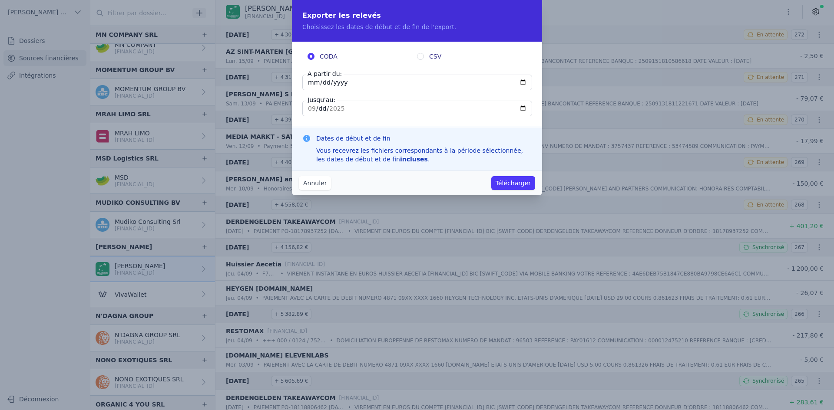
click at [310, 80] on input "[DATE]" at bounding box center [417, 83] width 230 height 16
type input "[DATE]"
click at [508, 185] on button "Télécharger" at bounding box center [513, 183] width 44 height 14
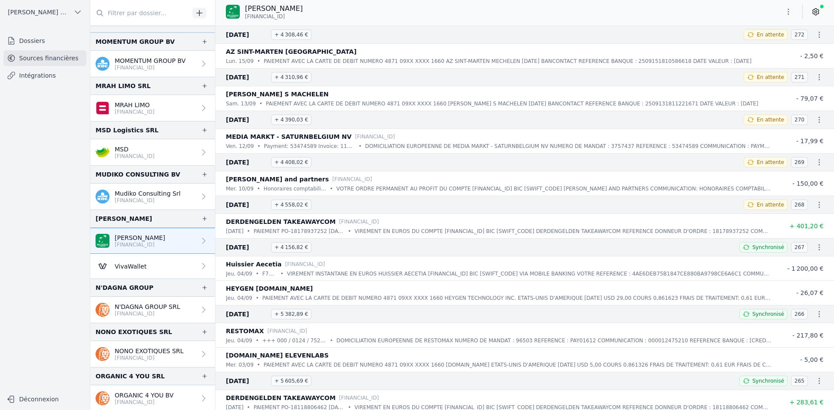
scroll to position [1259, 0]
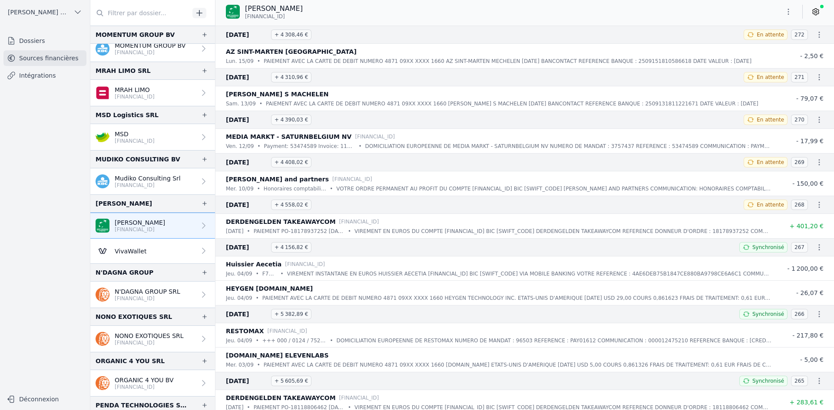
click at [148, 336] on p "NONO EXOTIQUES SRL" at bounding box center [149, 336] width 69 height 9
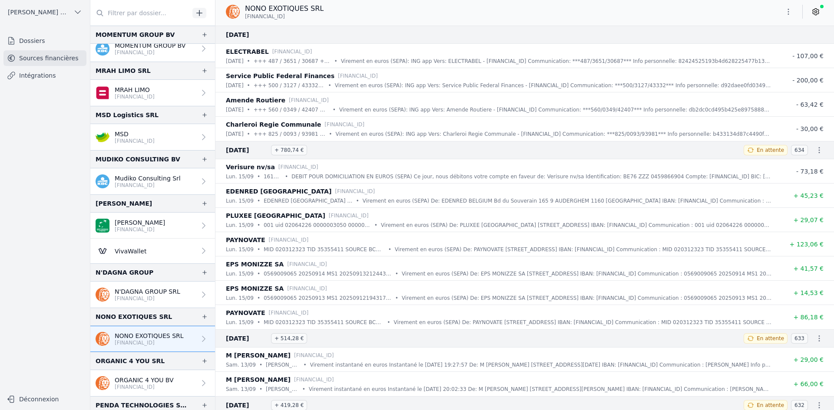
click at [787, 12] on icon "button" at bounding box center [788, 11] width 9 height 9
click at [744, 46] on icon "button" at bounding box center [744, 45] width 3 height 4
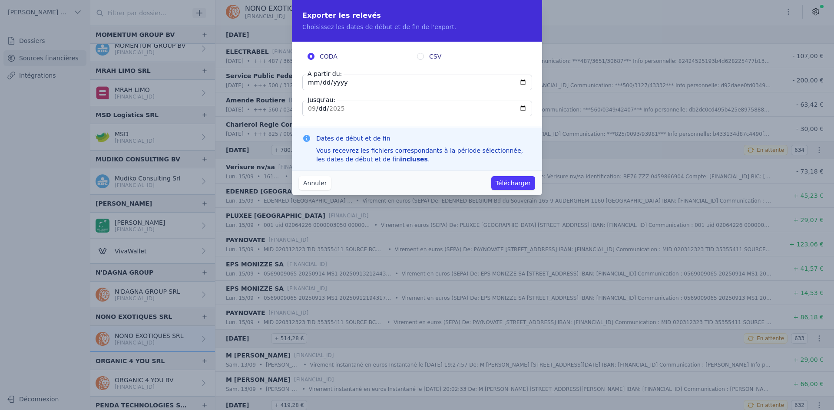
click at [312, 83] on input "[DATE]" at bounding box center [417, 83] width 230 height 16
type input "[DATE]"
click at [503, 181] on button "Télécharger" at bounding box center [513, 183] width 44 height 14
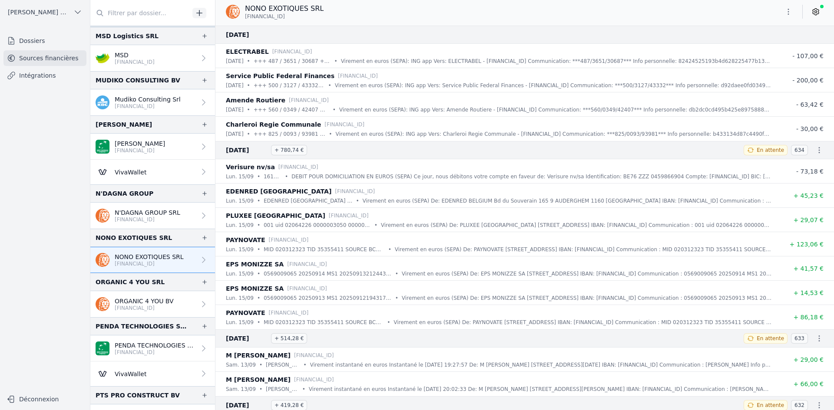
scroll to position [1346, 0]
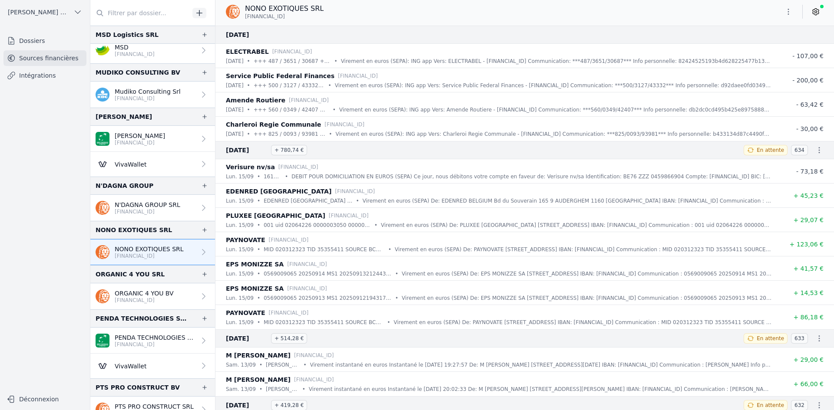
click at [154, 287] on link "ORGANIC 4 YOU BV [FINANCIAL_ID]" at bounding box center [152, 296] width 125 height 26
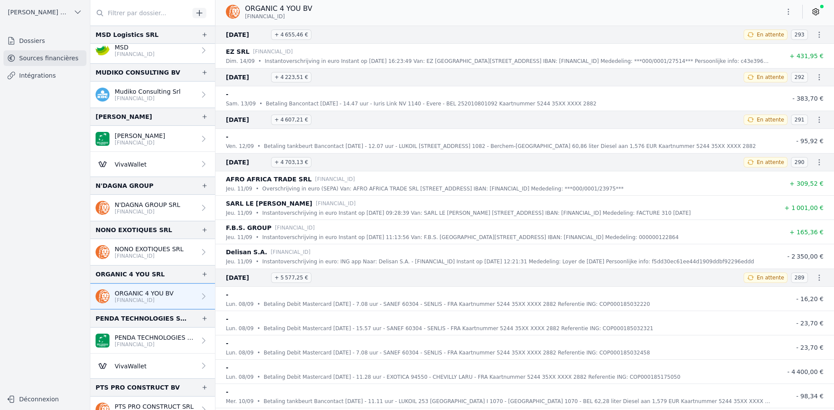
click at [790, 11] on icon "button" at bounding box center [788, 11] width 9 height 9
click at [772, 49] on button "Exporter" at bounding box center [767, 46] width 63 height 16
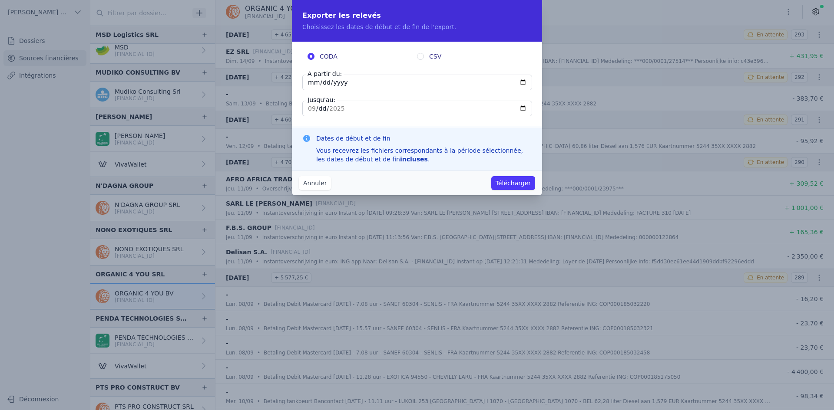
click at [309, 86] on input "[DATE]" at bounding box center [417, 83] width 230 height 16
type input "[DATE]"
click at [517, 181] on button "Télécharger" at bounding box center [513, 183] width 44 height 14
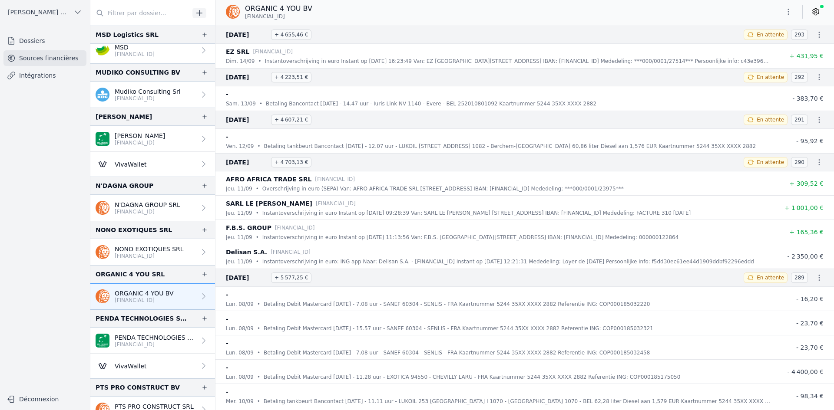
click at [147, 340] on p "PENDA TECHNOLOGIES SPRL" at bounding box center [155, 337] width 81 height 9
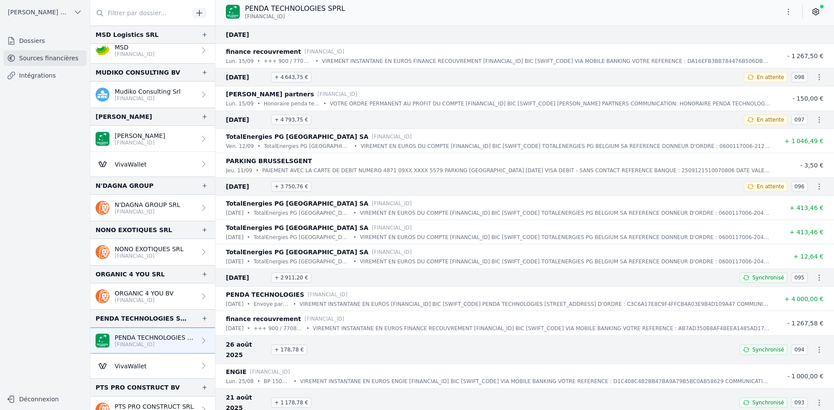
click at [789, 11] on icon "button" at bounding box center [788, 11] width 9 height 9
click at [768, 47] on button "Exporter" at bounding box center [767, 46] width 63 height 16
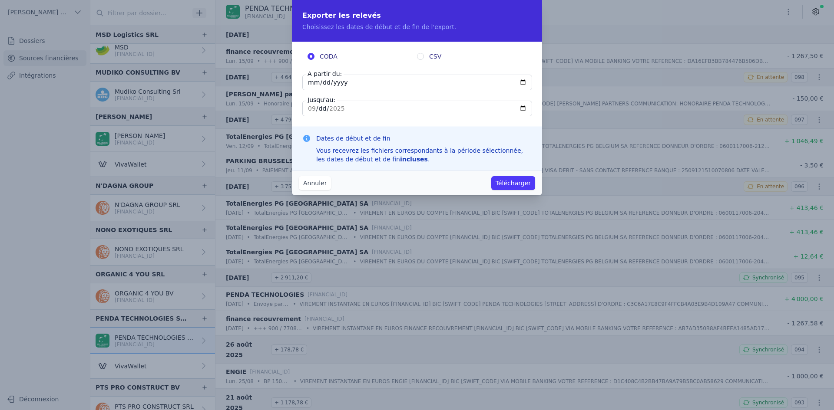
click at [307, 82] on input "[DATE]" at bounding box center [417, 83] width 230 height 16
type input "[DATE]"
click at [511, 186] on button "Télécharger" at bounding box center [513, 183] width 44 height 14
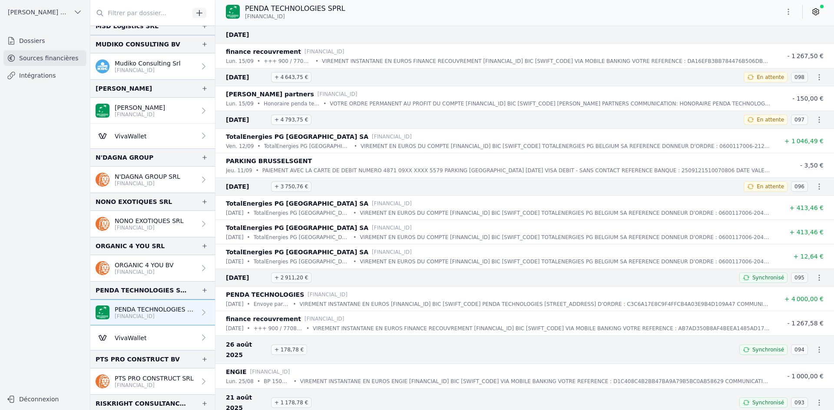
scroll to position [1389, 0]
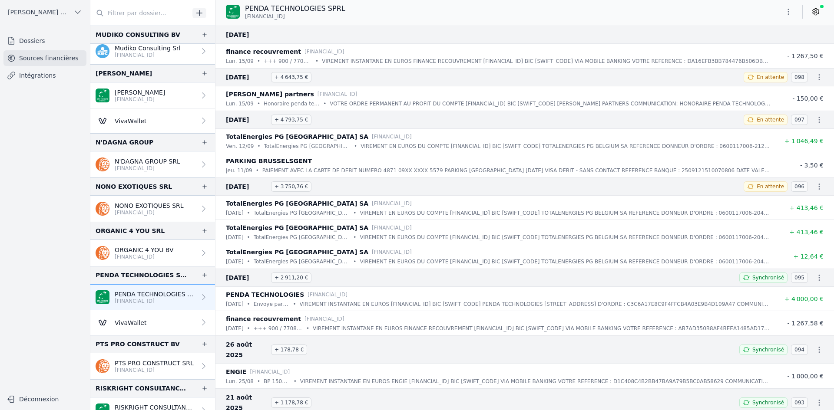
click at [138, 363] on p "PTS PRO CONSTRUCT SRL" at bounding box center [154, 363] width 79 height 9
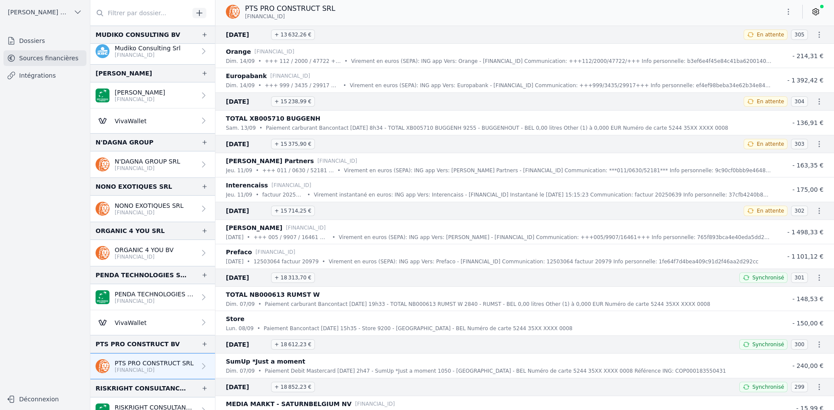
click at [784, 12] on icon "button" at bounding box center [788, 11] width 9 height 9
click at [754, 46] on button "Exporter" at bounding box center [767, 46] width 63 height 16
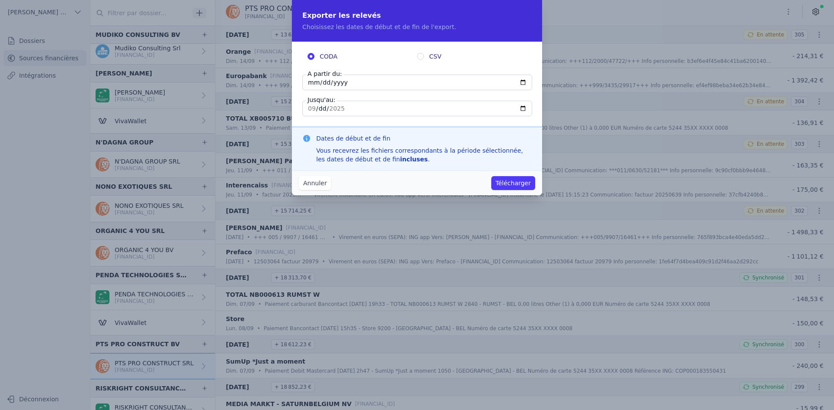
click at [314, 84] on input "[DATE]" at bounding box center [417, 83] width 230 height 16
type input "[DATE]"
click at [491, 176] on button "Télécharger" at bounding box center [513, 183] width 44 height 14
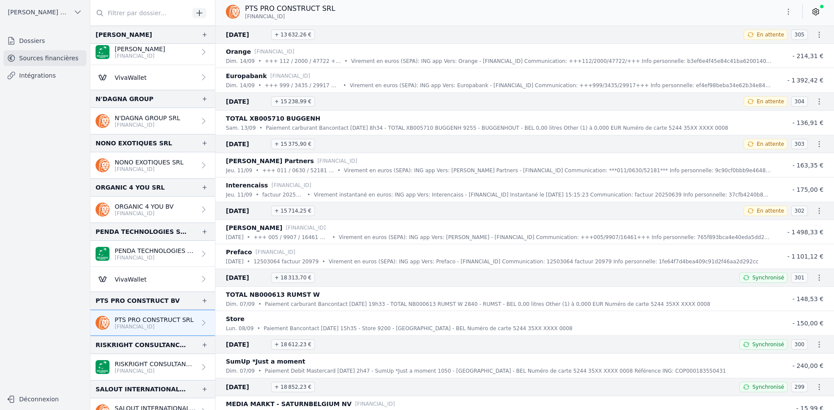
scroll to position [1476, 0]
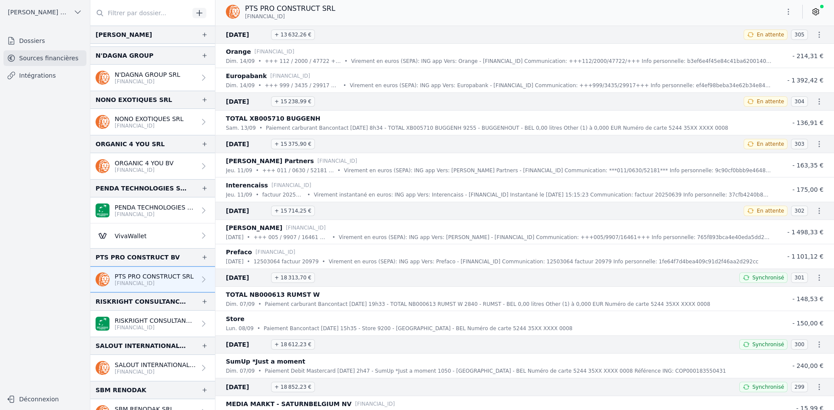
click at [149, 316] on link "RISKRIGHT CONSULTANCY BV [FINANCIAL_ID]" at bounding box center [152, 324] width 125 height 26
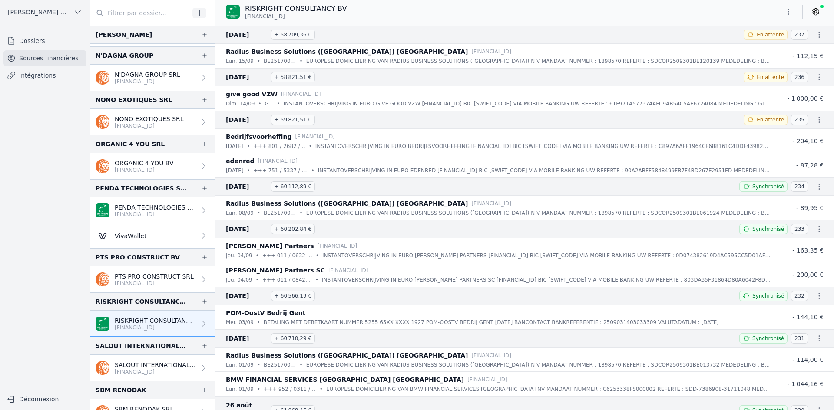
click at [791, 11] on icon "button" at bounding box center [788, 11] width 9 height 9
click at [765, 51] on button "Exporter" at bounding box center [767, 46] width 63 height 16
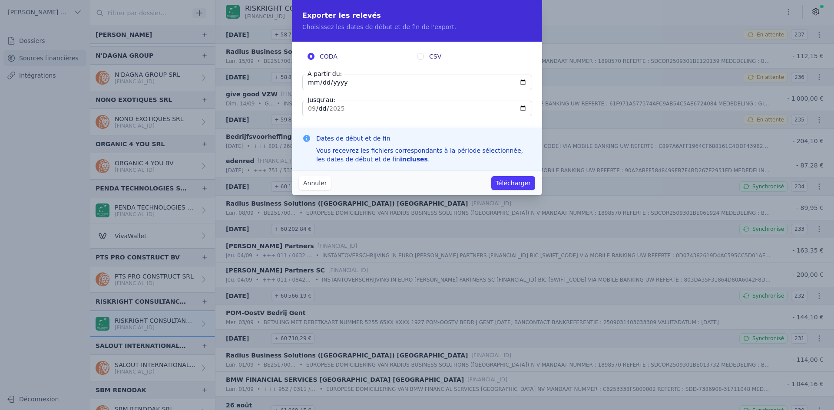
click at [311, 86] on input "[DATE]" at bounding box center [417, 83] width 230 height 16
type input "[DATE]"
click at [508, 185] on button "Télécharger" at bounding box center [513, 183] width 44 height 14
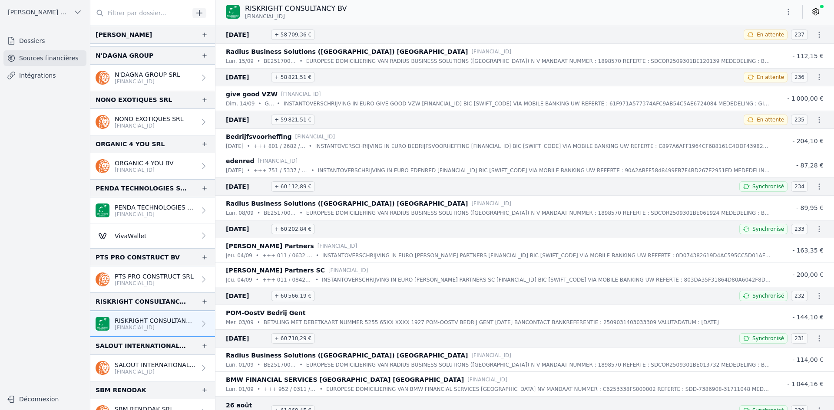
scroll to position [1520, 0]
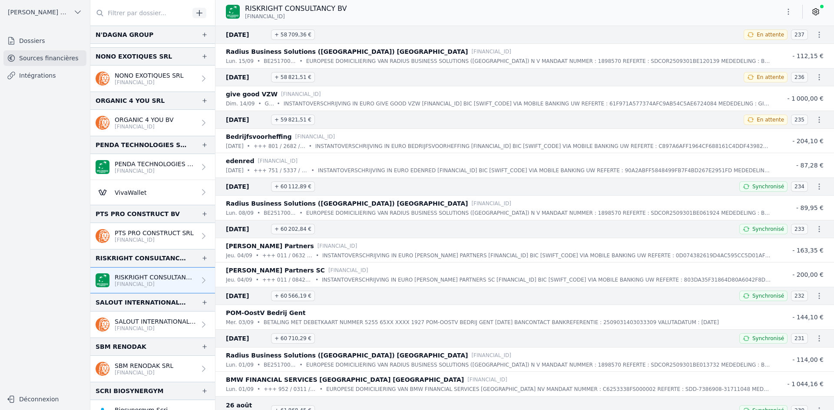
click at [133, 325] on p "[FINANCIAL_ID]" at bounding box center [155, 328] width 81 height 7
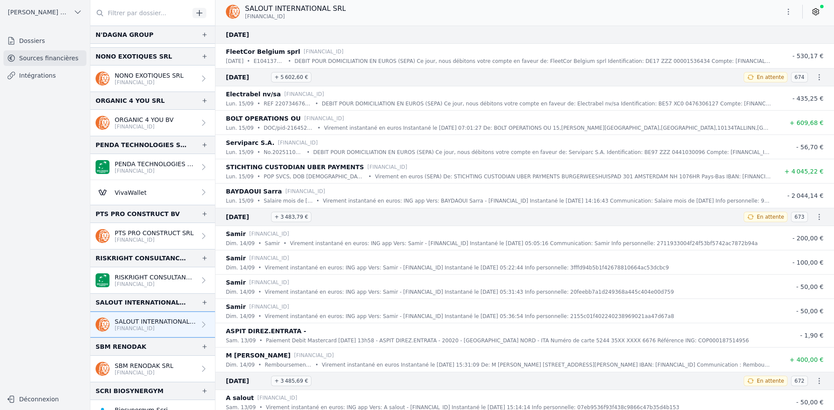
click at [789, 13] on icon "button" at bounding box center [788, 11] width 9 height 9
click at [747, 45] on icon "button" at bounding box center [744, 46] width 7 height 7
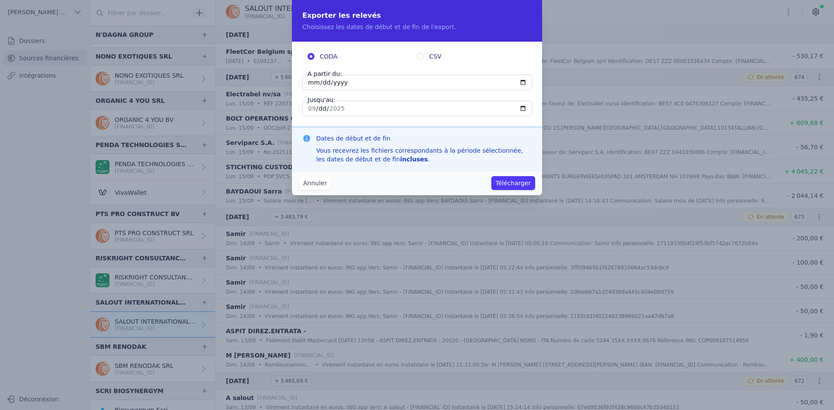
click at [317, 82] on input "[DATE]" at bounding box center [417, 83] width 230 height 16
click at [313, 83] on input "[DATE]" at bounding box center [417, 83] width 230 height 16
type input "[DATE]"
click at [513, 181] on button "Télécharger" at bounding box center [513, 183] width 44 height 14
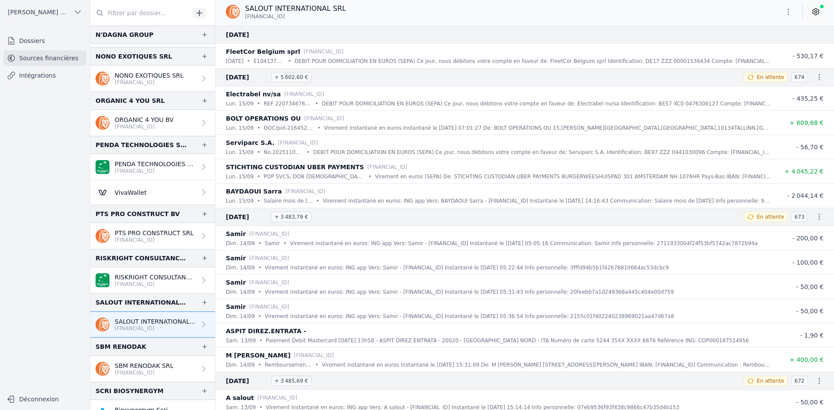
scroll to position [1563, 0]
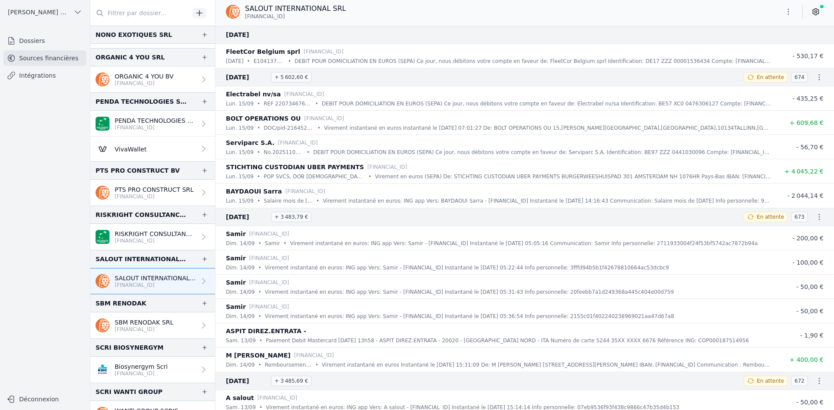
click at [149, 321] on p "SBM RENODAK SRL" at bounding box center [144, 322] width 59 height 9
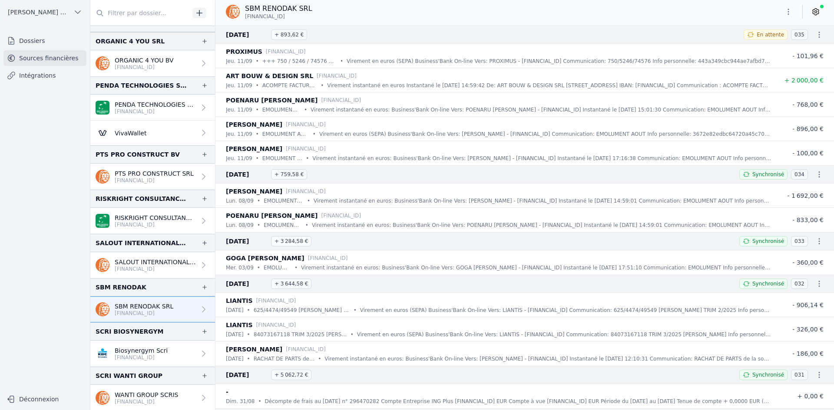
scroll to position [1606, 0]
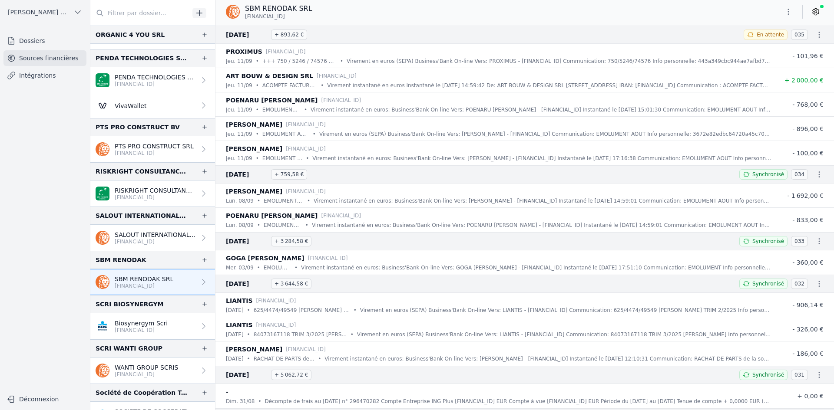
click at [135, 329] on p "[FINANCIAL_ID]" at bounding box center [141, 330] width 53 height 7
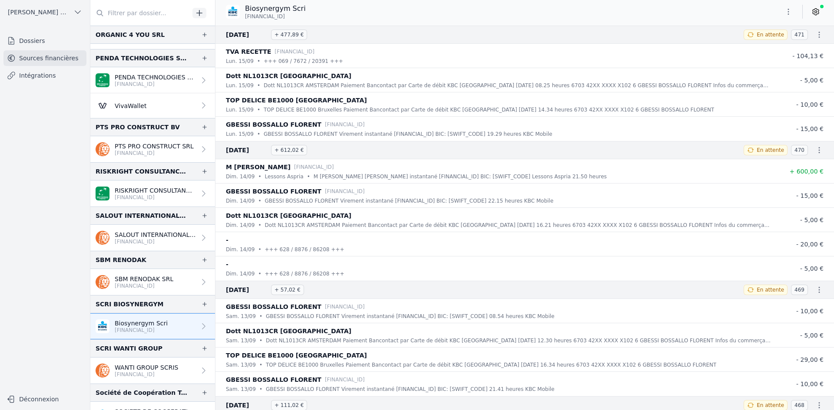
click at [777, 12] on div "Biosynergym Scri [FINANCIAL_ID]" at bounding box center [524, 11] width 618 height 16
click at [785, 12] on icon "button" at bounding box center [788, 11] width 9 height 9
click at [769, 46] on button "Exporter" at bounding box center [767, 46] width 63 height 16
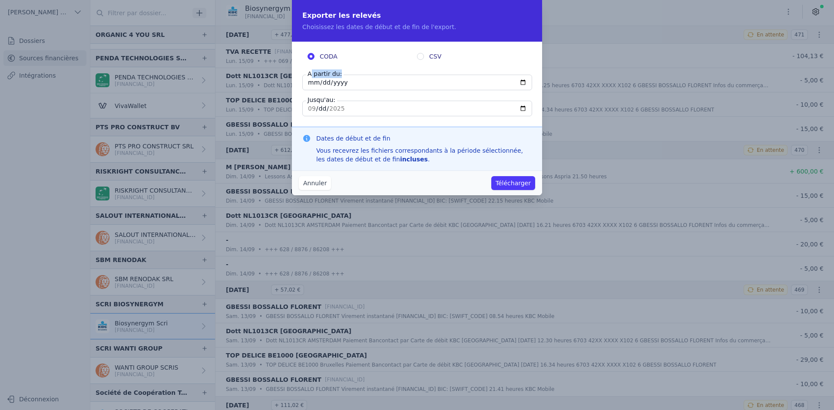
drag, startPoint x: 311, startPoint y: 78, endPoint x: 312, endPoint y: 86, distance: 8.8
click at [311, 80] on div "A partir du: [DATE]" at bounding box center [416, 83] width 229 height 16
click at [312, 87] on input "[DATE]" at bounding box center [417, 83] width 230 height 16
type input "[DATE]"
click at [514, 181] on button "Télécharger" at bounding box center [513, 183] width 44 height 14
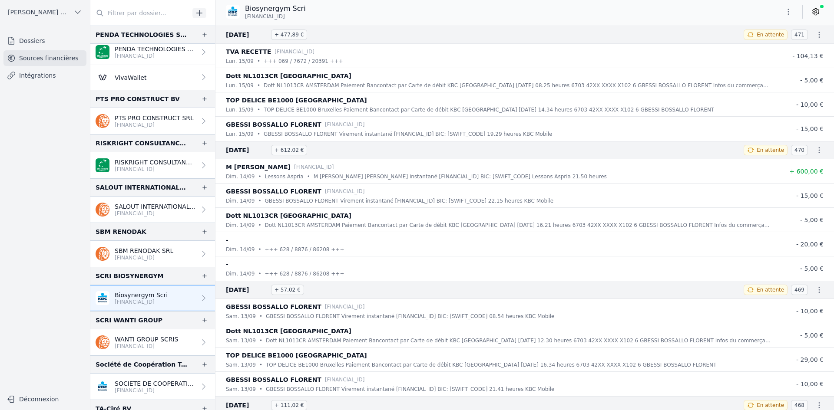
scroll to position [1650, 0]
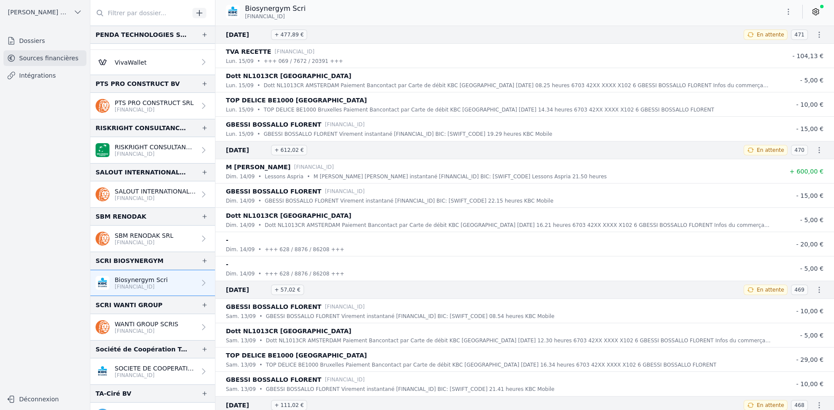
click at [143, 326] on p "WANTI GROUP SCRIS" at bounding box center [146, 324] width 63 height 9
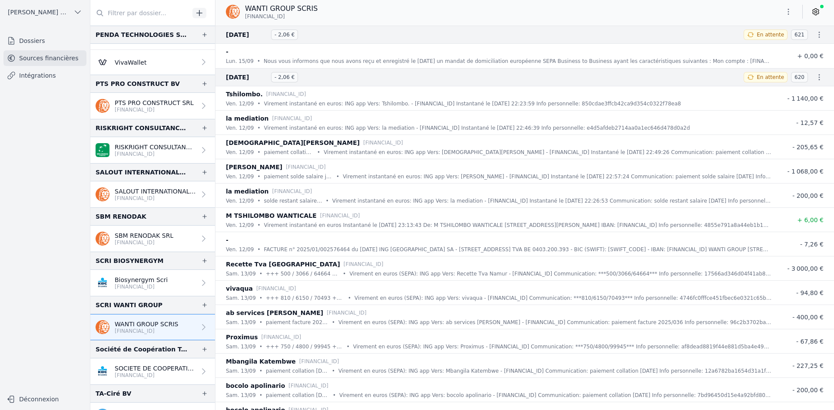
click at [781, 13] on button "button" at bounding box center [787, 12] width 17 height 14
click at [775, 44] on button "Exporter" at bounding box center [767, 46] width 63 height 16
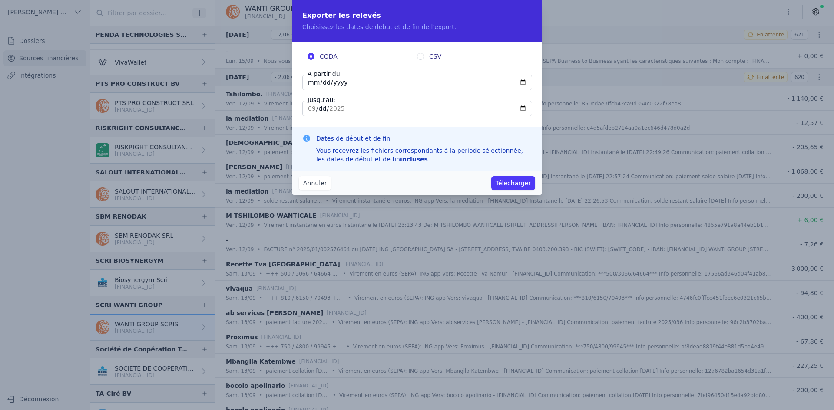
click at [310, 81] on input "[DATE]" at bounding box center [417, 83] width 230 height 16
type input "[DATE]"
click at [524, 182] on button "Télécharger" at bounding box center [513, 183] width 44 height 14
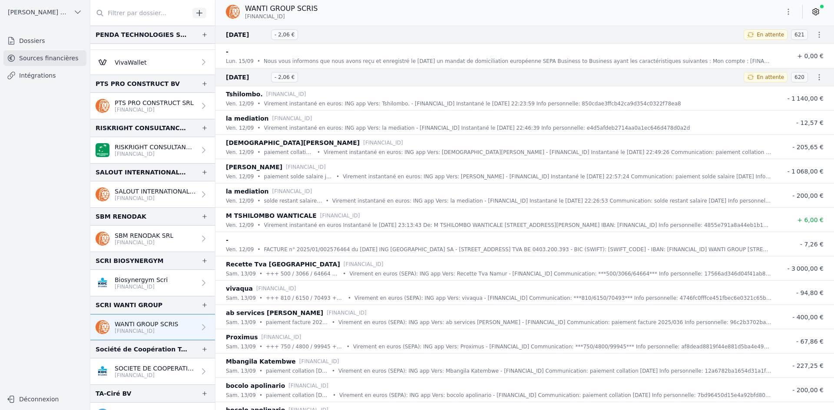
click at [144, 372] on p "[FINANCIAL_ID]" at bounding box center [155, 375] width 81 height 7
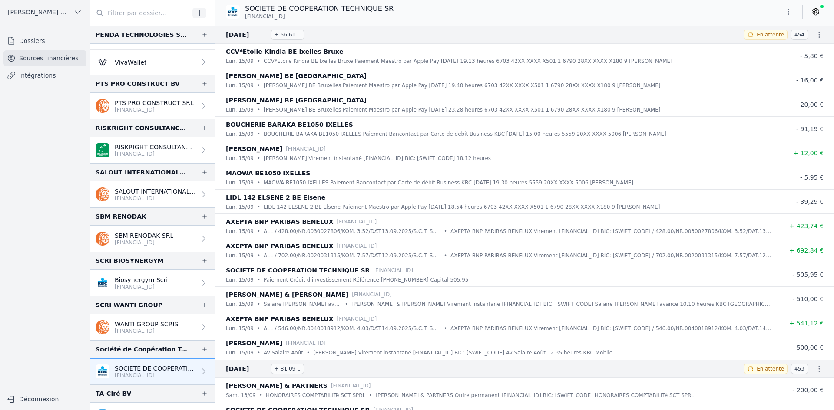
click at [785, 12] on icon "button" at bounding box center [788, 11] width 9 height 9
click at [767, 48] on button "Exporter" at bounding box center [767, 46] width 63 height 16
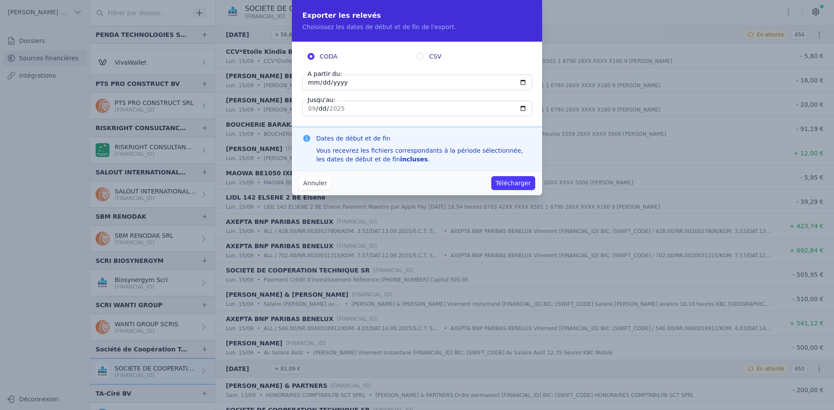
click at [311, 87] on input "[DATE]" at bounding box center [417, 83] width 230 height 16
type input "[DATE]"
click at [491, 176] on button "Télécharger" at bounding box center [513, 183] width 44 height 14
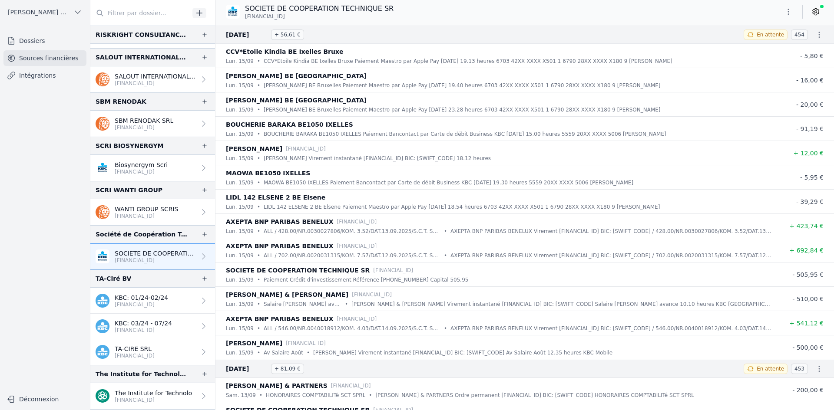
scroll to position [1780, 0]
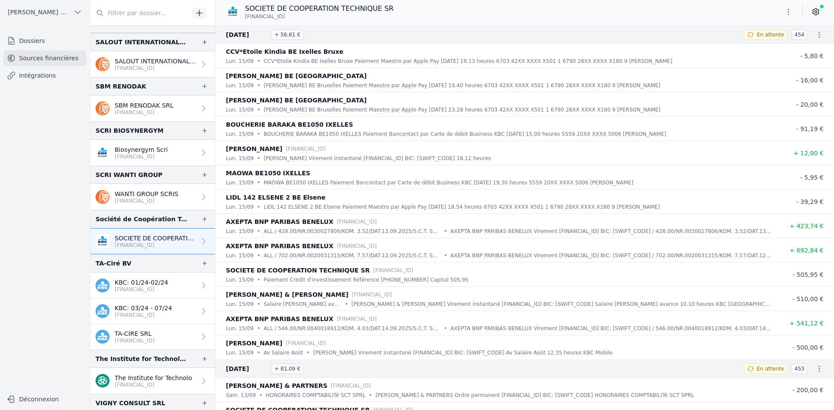
click at [152, 283] on p "KBC: 01/24-02/24" at bounding box center [141, 282] width 53 height 9
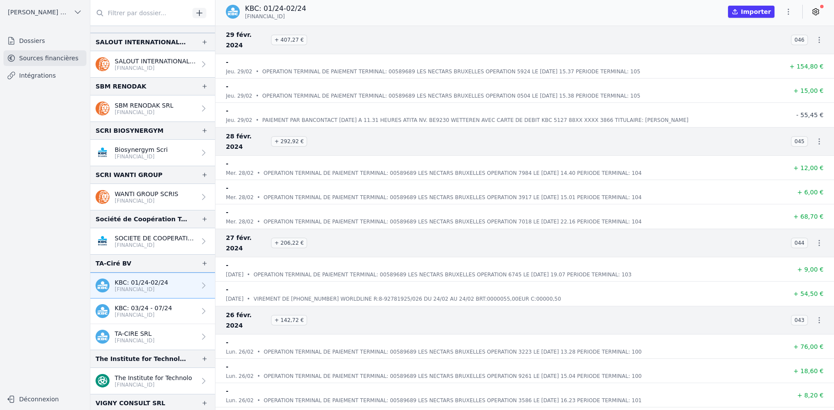
click at [163, 306] on p "KBC: 03/24 - 07/24" at bounding box center [143, 308] width 57 height 9
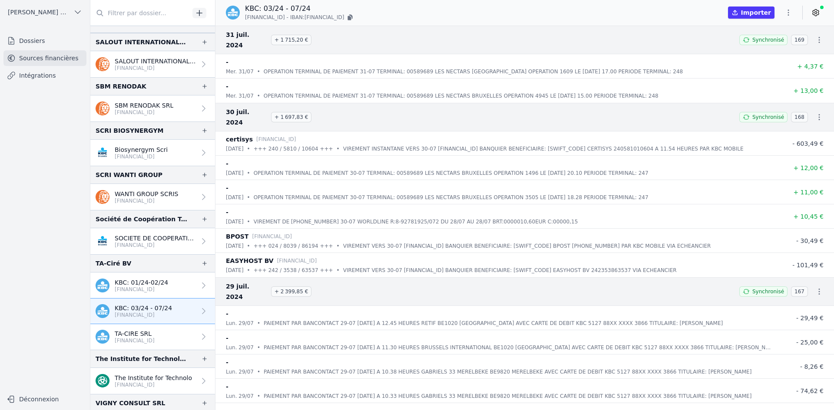
click at [155, 334] on p "TA-CIRE SRL" at bounding box center [135, 334] width 40 height 9
click at [145, 332] on p "TA-CIRE SRL" at bounding box center [135, 334] width 40 height 9
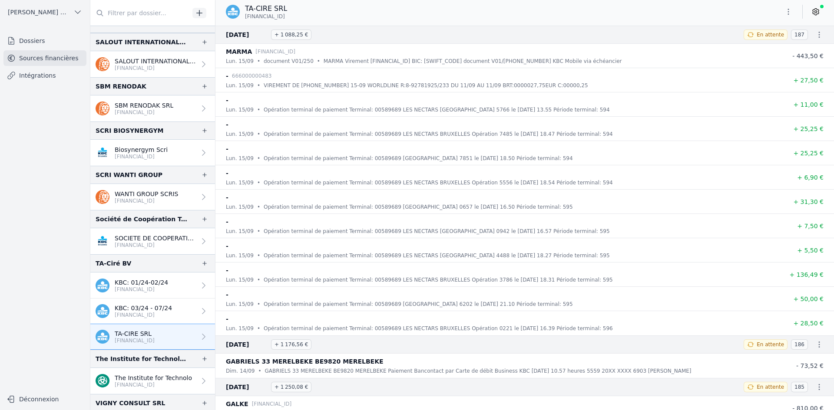
click at [787, 14] on icon "button" at bounding box center [788, 11] width 9 height 9
click at [771, 47] on button "Exporter" at bounding box center [767, 46] width 63 height 16
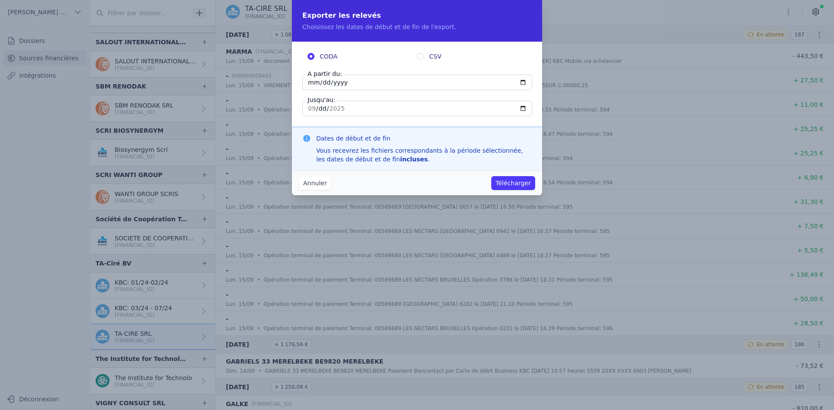
click at [313, 82] on input "[DATE]" at bounding box center [417, 83] width 230 height 16
type input "[DATE]"
click at [491, 176] on button "Télécharger" at bounding box center [513, 183] width 44 height 14
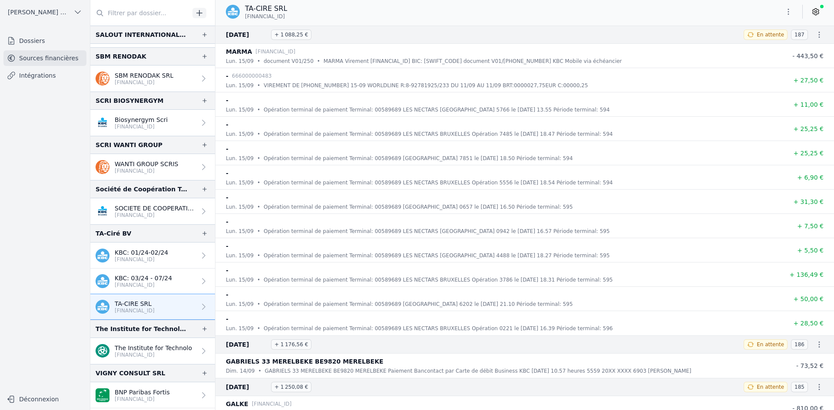
scroll to position [1823, 0]
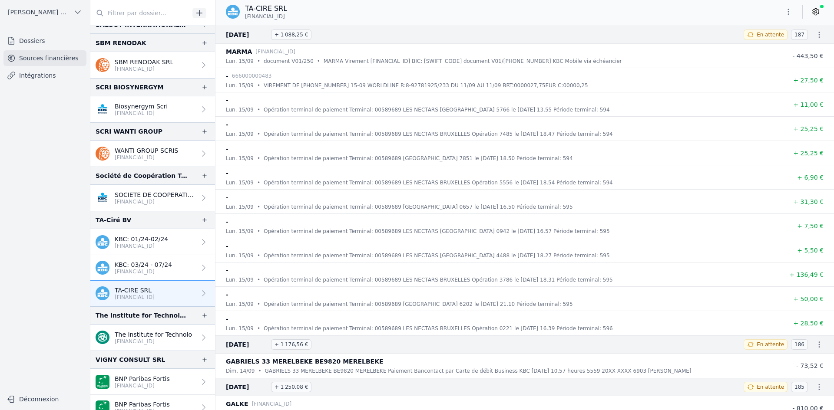
click at [141, 340] on p "[FINANCIAL_ID]" at bounding box center [153, 341] width 77 height 7
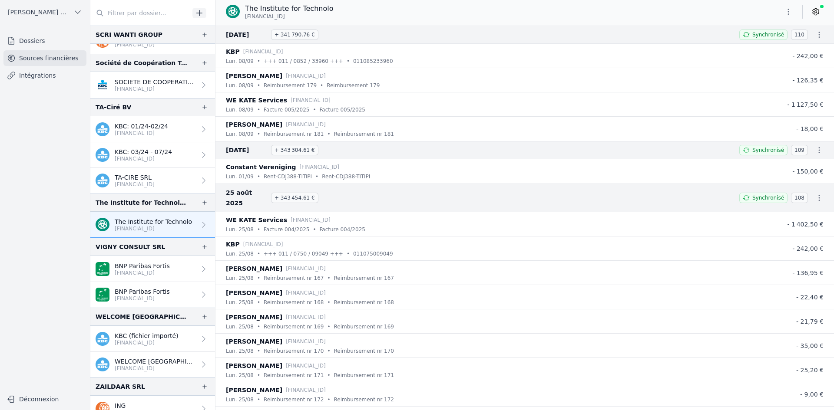
scroll to position [1948, 0]
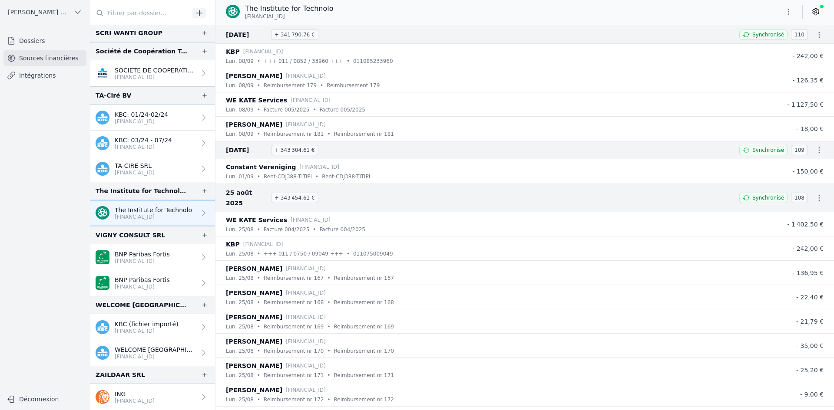
click at [145, 257] on p "BNP Paribas Fortis" at bounding box center [142, 254] width 55 height 9
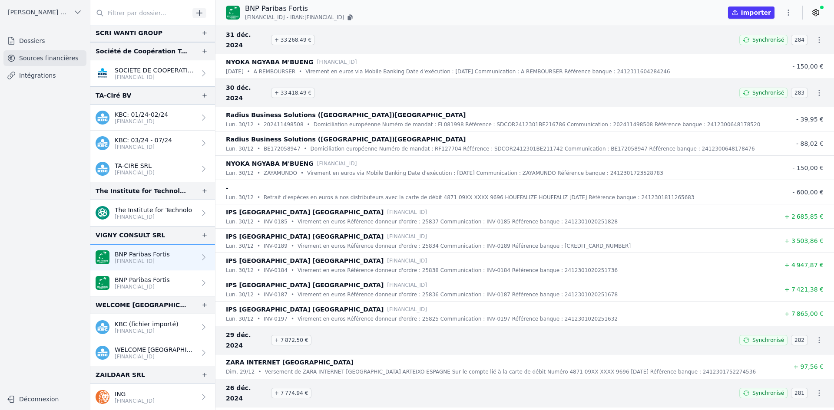
click at [141, 270] on link "BNP Paribas Fortis [FINANCIAL_ID]" at bounding box center [152, 283] width 125 height 26
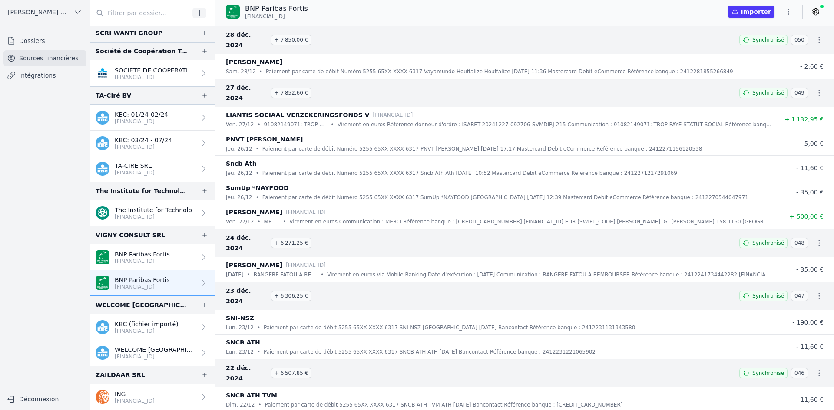
click at [133, 349] on p "WELCOME [GEOGRAPHIC_DATA] [GEOGRAPHIC_DATA] SRL" at bounding box center [155, 350] width 81 height 9
